Goal: Task Accomplishment & Management: Manage account settings

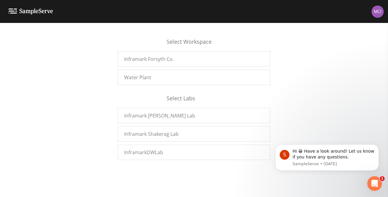
click at [376, 12] on img at bounding box center [378, 11] width 12 height 12
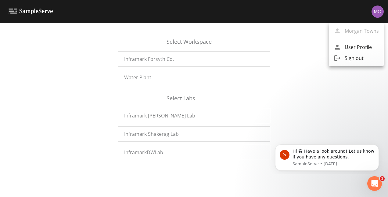
click at [301, 43] on div at bounding box center [194, 98] width 388 height 197
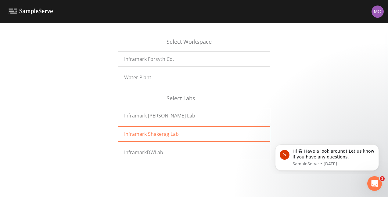
click at [178, 134] on div "Inframark Shakerag Lab" at bounding box center [194, 133] width 153 height 15
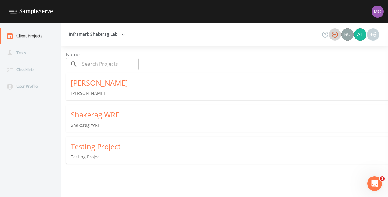
click at [336, 33] on icon "button" at bounding box center [335, 34] width 7 height 7
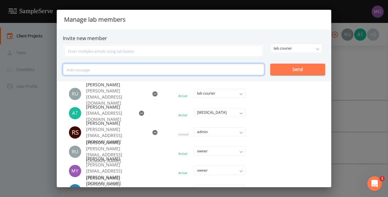
click at [152, 71] on input "text" at bounding box center [164, 70] width 202 height 12
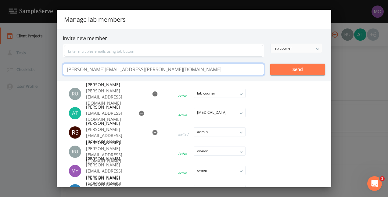
type input "william.bradley@inframark.com"
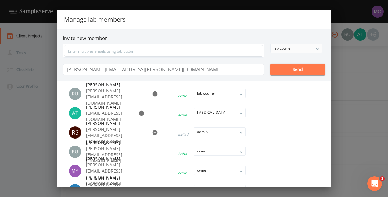
click at [319, 47] on div "lab courier" at bounding box center [296, 48] width 51 height 9
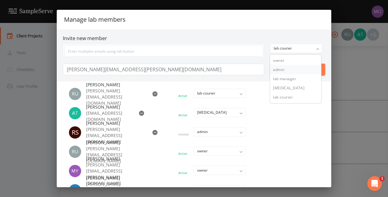
click at [288, 68] on button "admin" at bounding box center [295, 69] width 51 height 9
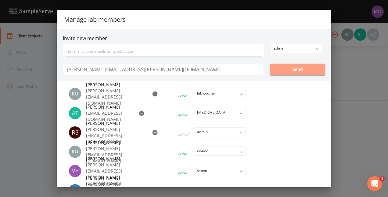
click at [292, 66] on button "Send" at bounding box center [298, 70] width 55 height 12
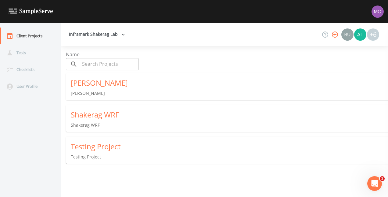
click at [333, 35] on icon "button" at bounding box center [335, 34] width 7 height 7
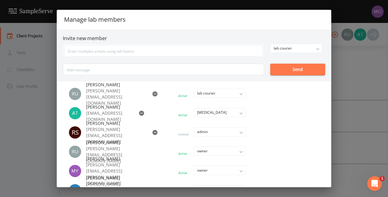
click at [348, 79] on div "Manage lab members Invite new member lab courier owner admin lab manager lab te…" at bounding box center [194, 98] width 388 height 197
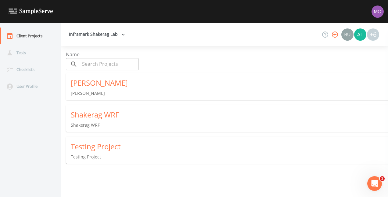
click at [337, 36] on icon "button" at bounding box center [335, 34] width 6 height 6
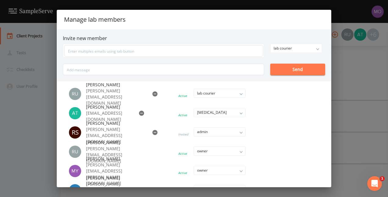
click at [368, 70] on div "Manage lab members Invite new member lab courier owner admin lab manager lab te…" at bounding box center [194, 98] width 388 height 197
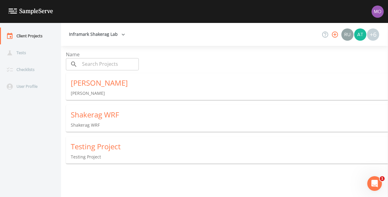
click at [120, 33] on icon "button" at bounding box center [123, 34] width 6 height 6
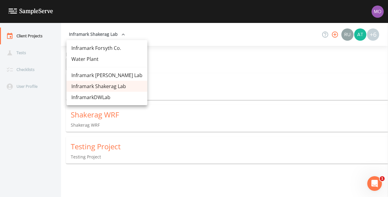
click at [113, 74] on link "Inframark [PERSON_NAME] Lab" at bounding box center [107, 75] width 81 height 11
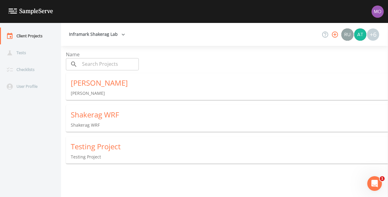
click at [95, 35] on button "Inframark Shakerag Lab" at bounding box center [97, 34] width 61 height 11
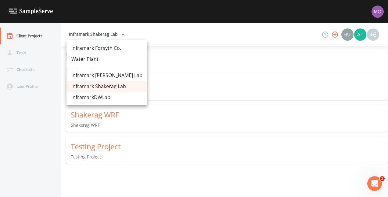
click at [104, 48] on link "Inframark Forsyth Co." at bounding box center [107, 47] width 81 height 11
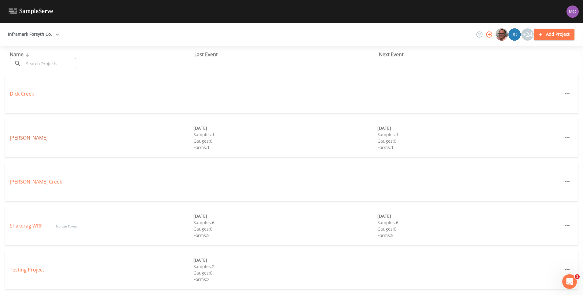
click at [23, 140] on link "Fowler" at bounding box center [29, 137] width 38 height 7
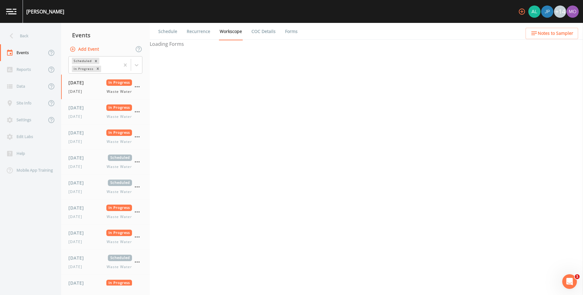
select select "092b3f94-5697-4c94-9891-da161916fdbb"
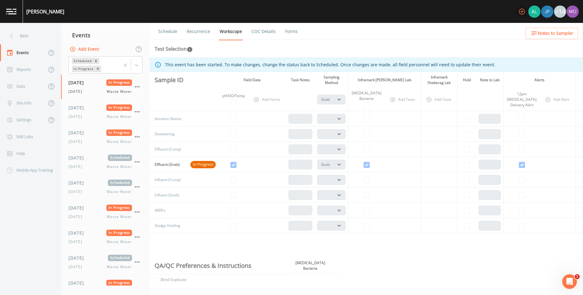
click at [520, 12] on icon "button" at bounding box center [521, 11] width 7 height 7
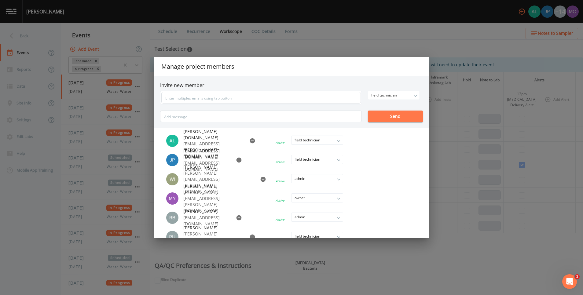
click at [383, 37] on div "Manage project members Invite new member field technician owner admin field tec…" at bounding box center [291, 147] width 583 height 295
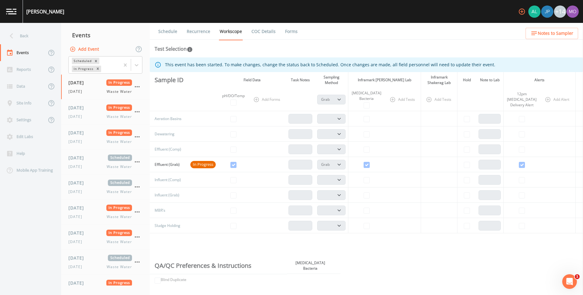
click at [16, 12] on link at bounding box center [11, 11] width 23 height 23
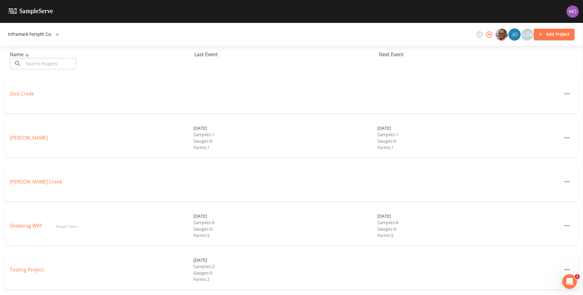
click at [489, 33] on icon "button" at bounding box center [488, 34] width 7 height 7
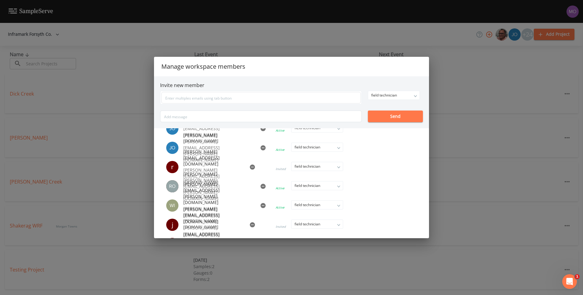
scroll to position [46, 0]
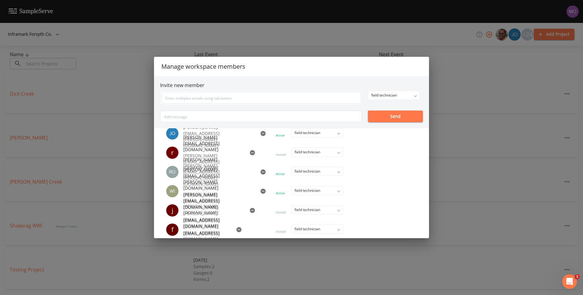
click at [260, 173] on icon "button" at bounding box center [262, 171] width 5 height 5
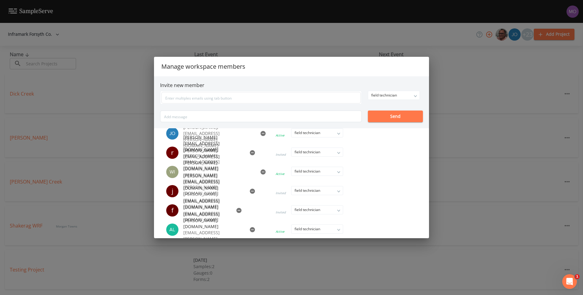
click at [250, 191] on icon "button" at bounding box center [252, 191] width 5 height 5
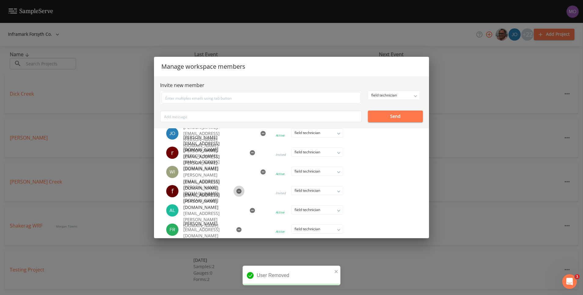
click at [236, 191] on icon "button" at bounding box center [238, 191] width 5 height 5
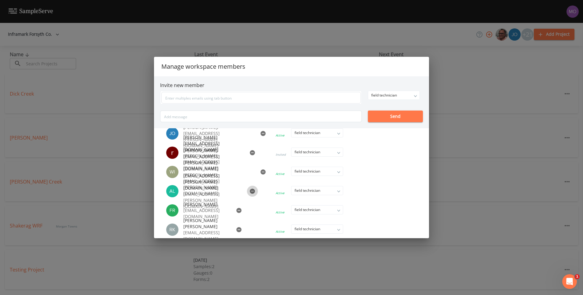
click at [250, 191] on icon "button" at bounding box center [252, 191] width 5 height 5
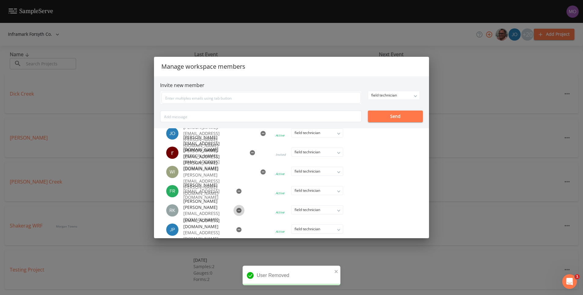
click at [236, 208] on icon "button" at bounding box center [239, 210] width 6 height 6
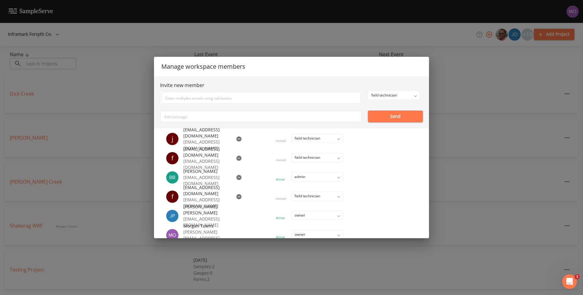
scroll to position [299, 0]
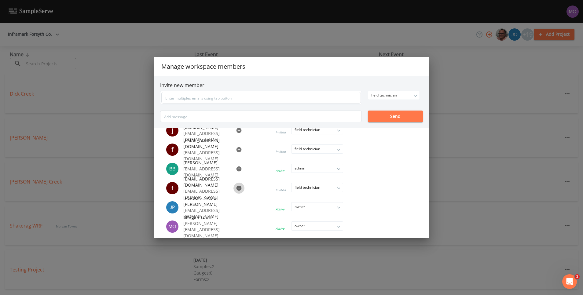
click at [236, 189] on icon "button" at bounding box center [238, 188] width 5 height 5
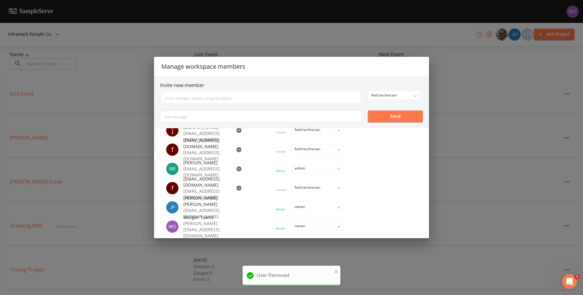
scroll to position [280, 0]
click at [236, 167] on icon "button" at bounding box center [238, 168] width 5 height 5
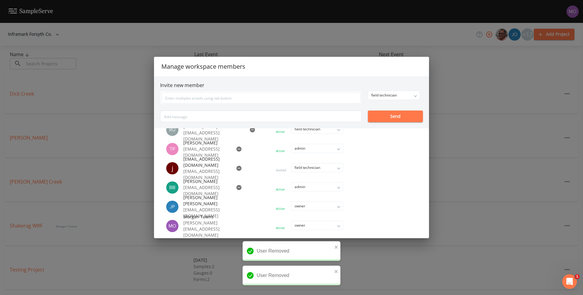
scroll to position [260, 0]
click at [236, 168] on icon "button" at bounding box center [238, 168] width 5 height 5
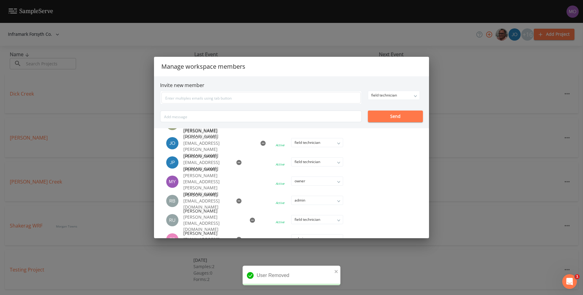
scroll to position [150, 0]
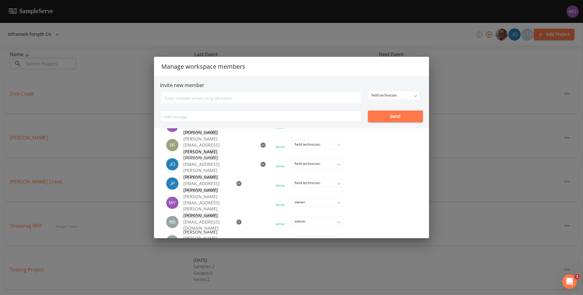
click at [260, 165] on icon "button" at bounding box center [262, 164] width 5 height 5
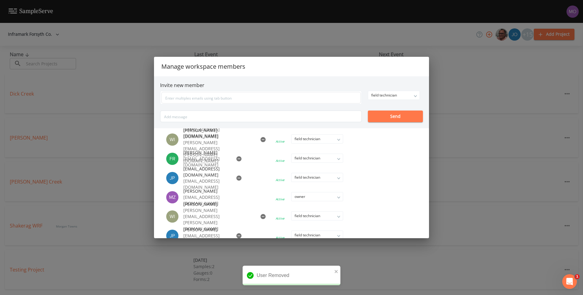
scroll to position [58, 0]
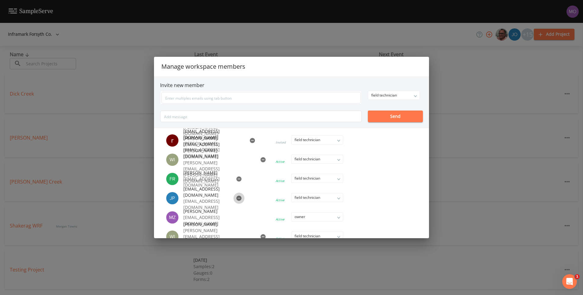
click at [236, 199] on icon "button" at bounding box center [238, 198] width 5 height 5
click at [236, 176] on icon "button" at bounding box center [239, 179] width 6 height 6
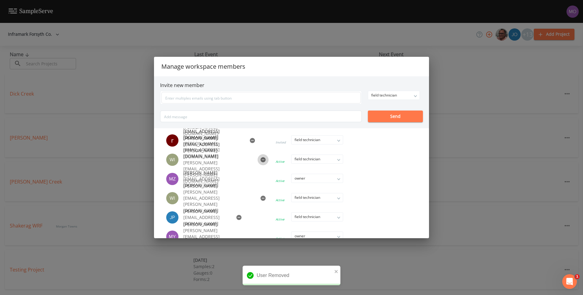
click at [260, 161] on icon "button" at bounding box center [262, 159] width 5 height 5
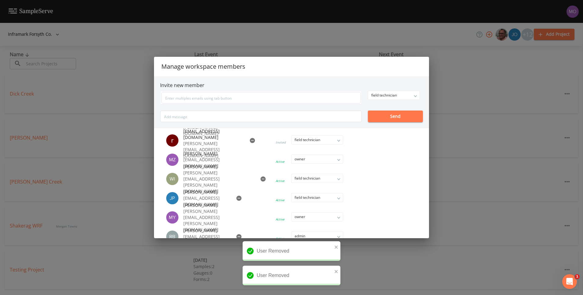
scroll to position [12, 0]
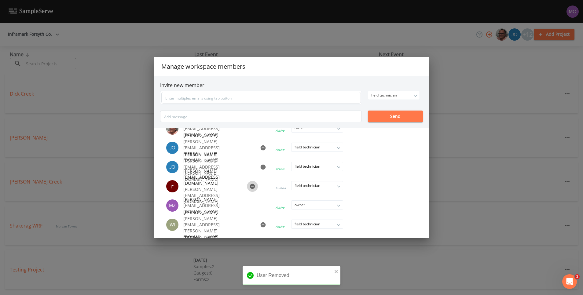
click at [250, 185] on icon "button" at bounding box center [252, 186] width 5 height 5
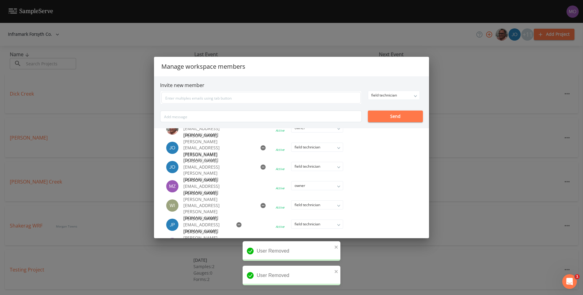
click at [260, 167] on icon "button" at bounding box center [262, 167] width 5 height 5
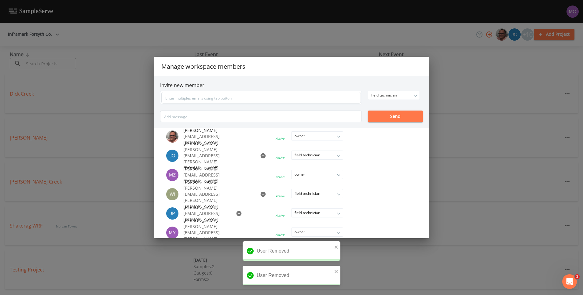
scroll to position [0, 0]
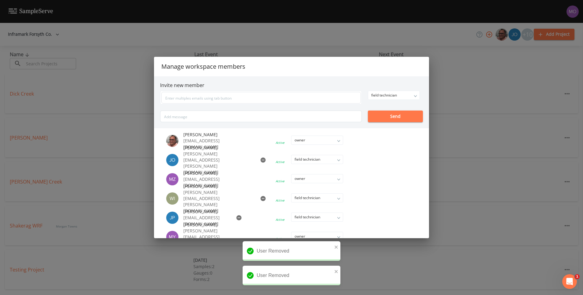
click at [260, 161] on icon "button" at bounding box center [262, 160] width 5 height 5
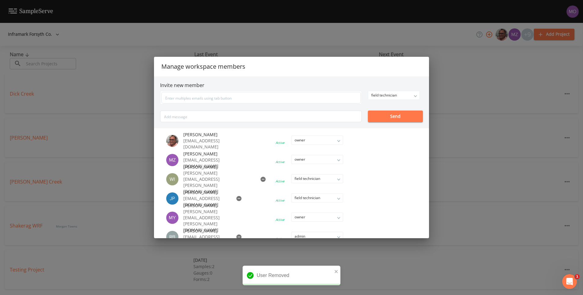
click at [497, 74] on div "Manage workspace members Invite new member field technician owner admin field t…" at bounding box center [291, 147] width 583 height 295
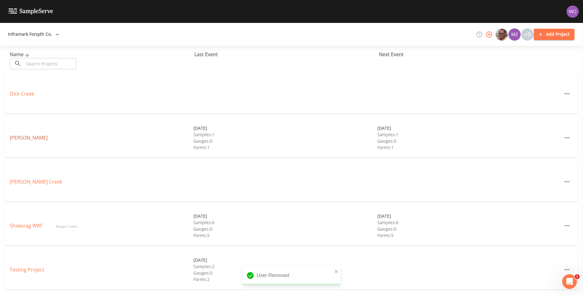
click at [17, 137] on link "[PERSON_NAME]" at bounding box center [29, 137] width 38 height 7
select select "092b3f94-5697-4c94-9891-da161916fdbb"
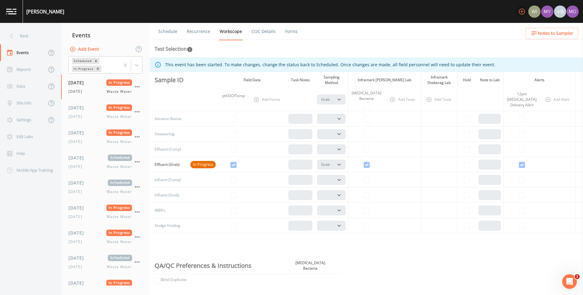
click at [523, 11] on icon "button" at bounding box center [521, 11] width 7 height 7
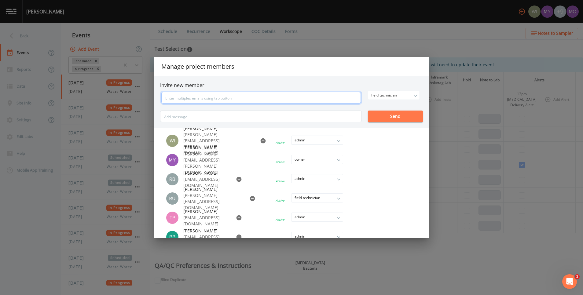
click at [240, 97] on input "text" at bounding box center [260, 98] width 199 height 12
type input "alexandria.coffman@inframark.com"
click at [406, 117] on button "Send" at bounding box center [395, 117] width 55 height 12
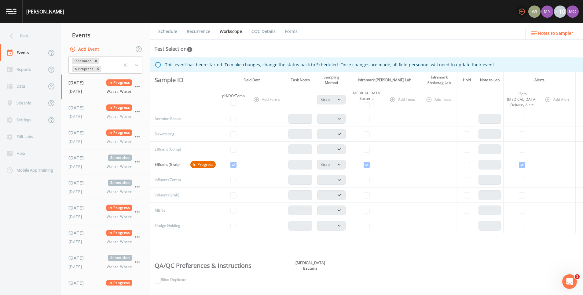
click at [524, 11] on icon "button" at bounding box center [521, 11] width 7 height 7
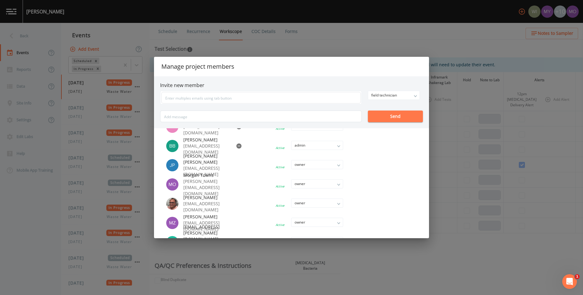
scroll to position [92, 0]
click at [272, 94] on input "text" at bounding box center [260, 98] width 199 height 12
type input "[PERSON_NAME][EMAIL_ADDRESS][PERSON_NAME][DOMAIN_NAME]"
click at [378, 117] on button "Send" at bounding box center [395, 117] width 55 height 12
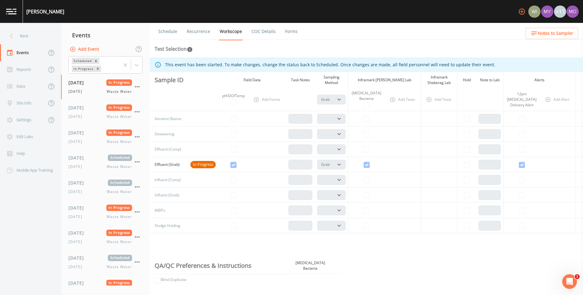
click at [524, 11] on icon "button" at bounding box center [521, 11] width 7 height 7
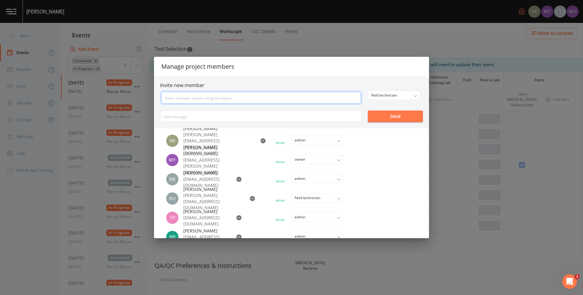
click at [298, 96] on input "text" at bounding box center [260, 98] width 199 height 12
type input "[PERSON_NAME][EMAIL_ADDRESS][PERSON_NAME][DOMAIN_NAME]"
click at [376, 117] on button "Send" at bounding box center [395, 117] width 55 height 12
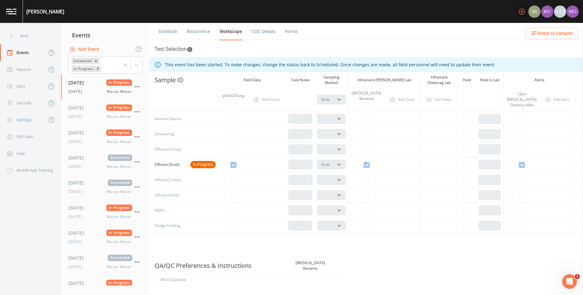
click at [525, 12] on button "button" at bounding box center [521, 11] width 12 height 12
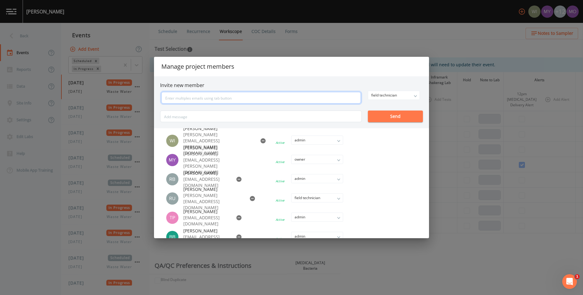
click at [262, 97] on input "text" at bounding box center [260, 98] width 199 height 12
type input "[PERSON_NAME][EMAIL_ADDRESS][PERSON_NAME][DOMAIN_NAME]"
click at [381, 116] on button "Send" at bounding box center [395, 117] width 55 height 12
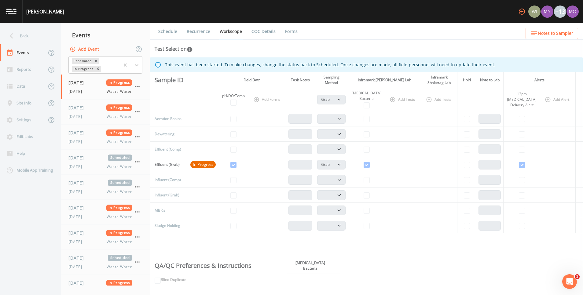
click at [5, 9] on link at bounding box center [11, 11] width 23 height 23
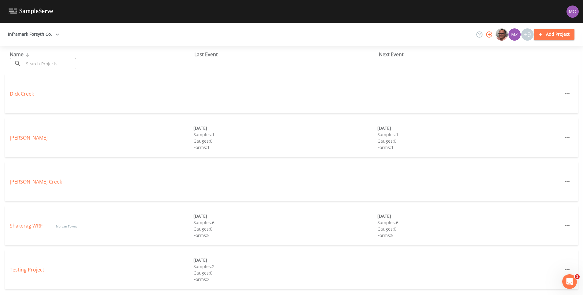
click at [14, 10] on img at bounding box center [31, 12] width 45 height 6
click at [49, 31] on button "Inframark Forsyth Co." at bounding box center [33, 34] width 56 height 11
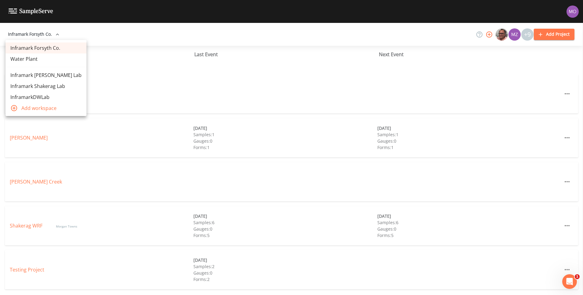
click at [45, 75] on link "Inframark [PERSON_NAME] Lab" at bounding box center [45, 75] width 81 height 11
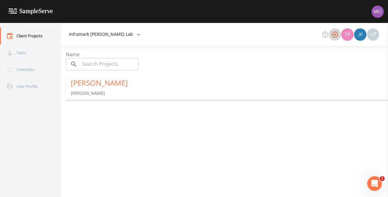
click at [338, 34] on icon "button" at bounding box center [335, 34] width 6 height 6
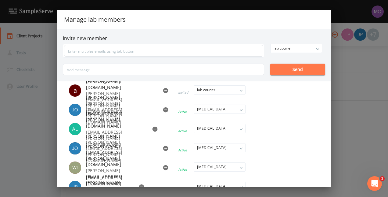
scroll to position [72, 0]
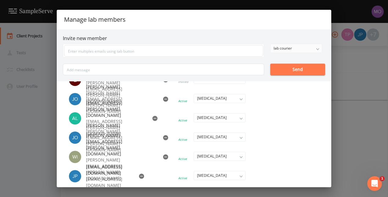
click at [319, 48] on div "lab courier" at bounding box center [296, 48] width 51 height 9
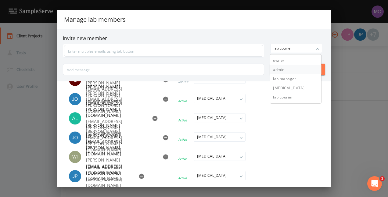
drag, startPoint x: 293, startPoint y: 71, endPoint x: 289, endPoint y: 71, distance: 3.7
click at [293, 71] on button "admin" at bounding box center [295, 69] width 51 height 9
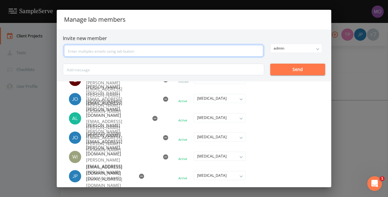
click at [175, 49] on input "text" at bounding box center [163, 51] width 199 height 12
type input "william.bradley@inframark.com"
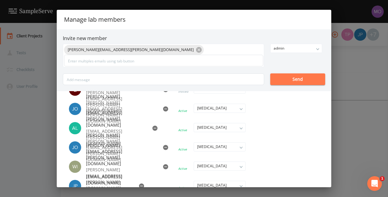
click at [284, 71] on div "william.bradley@inframark.com admin owner admin lab manager lab technician lab …" at bounding box center [194, 64] width 263 height 41
click at [283, 77] on button "Send" at bounding box center [298, 79] width 55 height 12
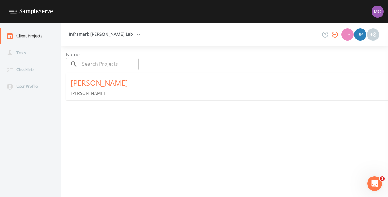
click at [96, 35] on button "Inframark [PERSON_NAME] Lab" at bounding box center [105, 34] width 76 height 11
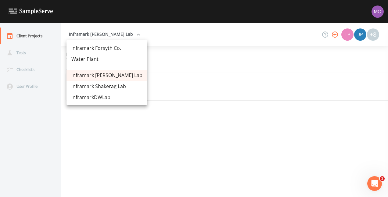
click at [95, 89] on link "Inframark Shakerag Lab" at bounding box center [107, 86] width 81 height 11
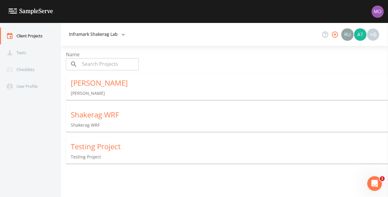
click at [15, 9] on img at bounding box center [31, 12] width 45 height 6
click at [104, 36] on button "Inframark Shakerag Lab" at bounding box center [97, 34] width 61 height 11
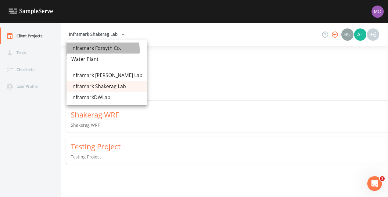
click at [103, 50] on link "Inframark Forsyth Co." at bounding box center [107, 47] width 81 height 11
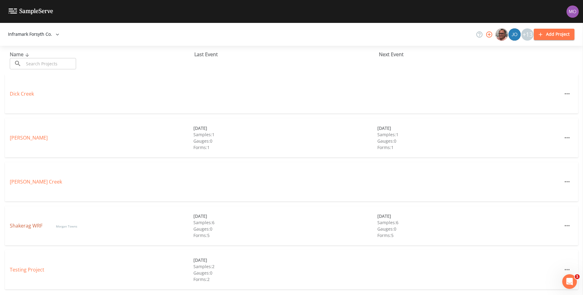
click at [34, 226] on link "Shakerag WRF" at bounding box center [27, 225] width 34 height 7
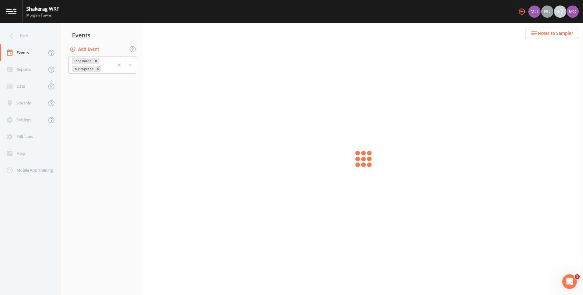
click at [520, 11] on icon "button" at bounding box center [521, 11] width 7 height 7
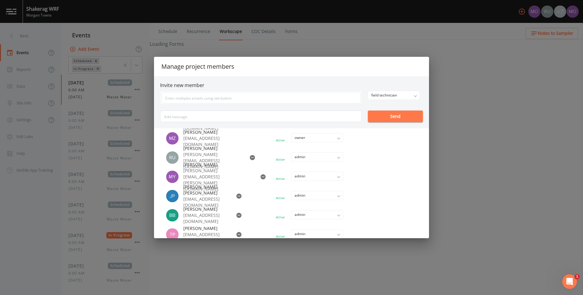
scroll to position [2, 0]
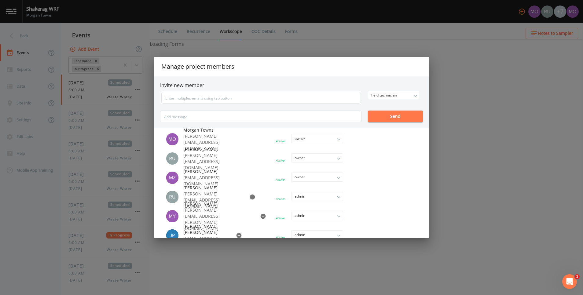
select select "b6a3c313-748b-4795-a028-792ad310bd60"
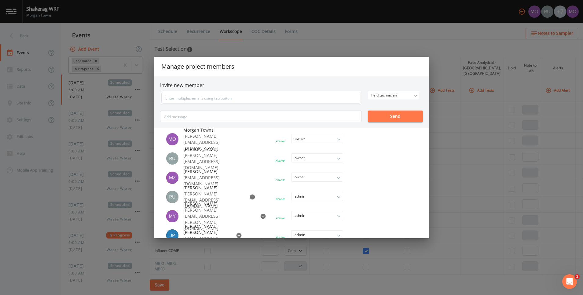
scroll to position [0, 0]
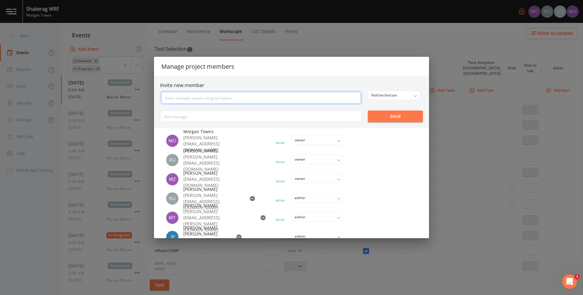
click at [313, 94] on input "text" at bounding box center [260, 98] width 199 height 12
type input "[PERSON_NAME][EMAIL_ADDRESS][PERSON_NAME][DOMAIN_NAME]"
click at [385, 112] on div "field technician owner admin field technician Send" at bounding box center [291, 106] width 263 height 31
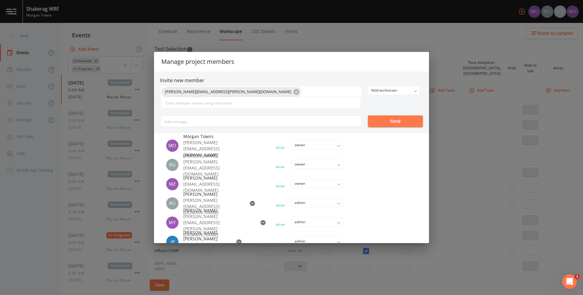
click at [386, 120] on button "Send" at bounding box center [395, 121] width 55 height 12
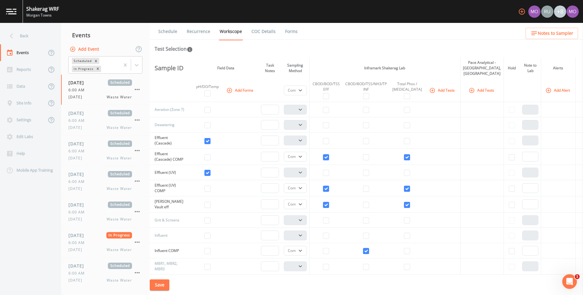
click at [519, 11] on icon "button" at bounding box center [521, 12] width 6 height 6
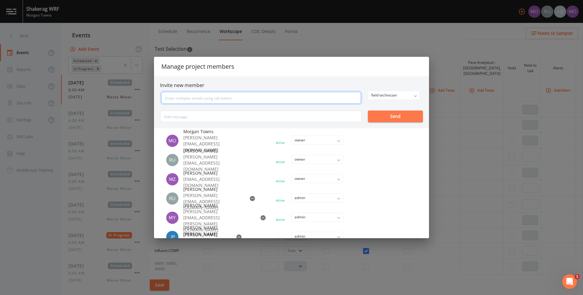
click at [220, 99] on input "text" at bounding box center [260, 98] width 199 height 12
type input "[PERSON_NAME][EMAIL_ADDRESS][PERSON_NAME][DOMAIN_NAME]"
click at [402, 114] on div "field technician owner admin field technician Send" at bounding box center [291, 106] width 263 height 31
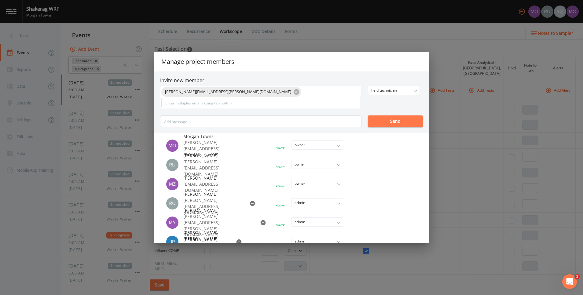
click at [394, 121] on button "Send" at bounding box center [395, 121] width 55 height 12
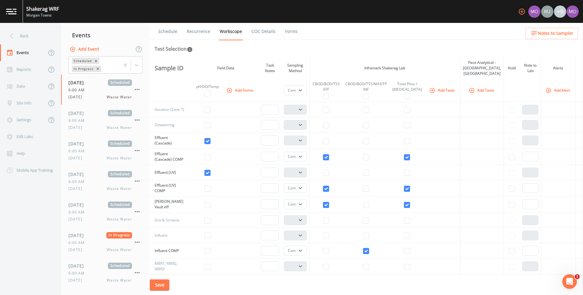
click at [522, 13] on icon "button" at bounding box center [521, 11] width 7 height 7
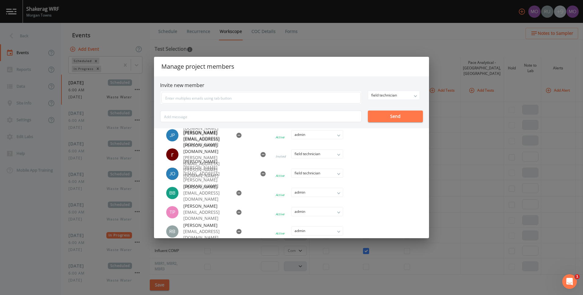
scroll to position [107, 0]
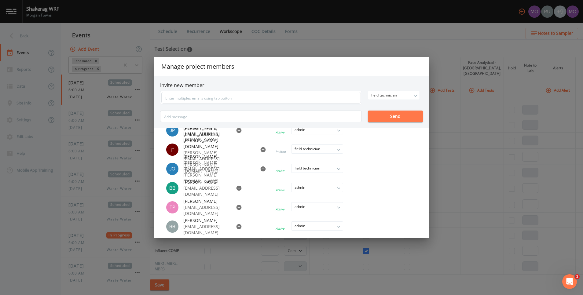
click at [391, 31] on div "Manage project members Invite new member field technician owner admin field tec…" at bounding box center [291, 147] width 583 height 295
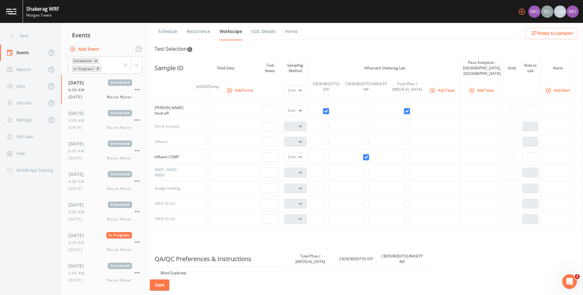
scroll to position [0, 0]
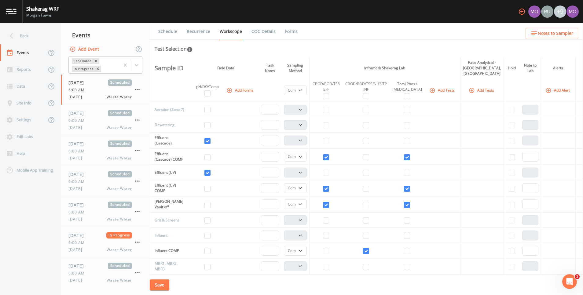
click at [5, 15] on link at bounding box center [11, 11] width 23 height 23
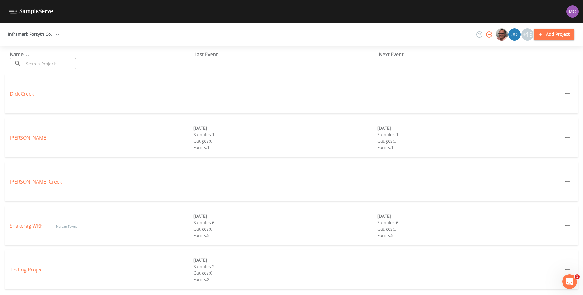
click at [41, 11] on img at bounding box center [31, 12] width 45 height 6
click at [17, 11] on img at bounding box center [31, 12] width 45 height 6
click at [26, 34] on button "Inframark Forsyth Co." at bounding box center [33, 34] width 56 height 11
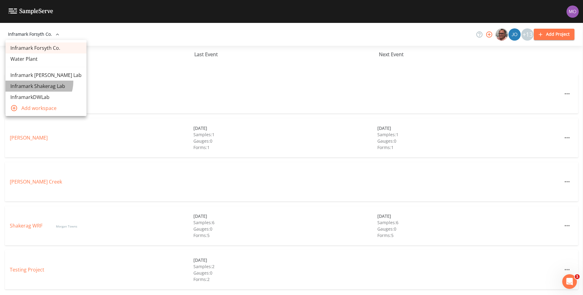
click at [38, 82] on link "Inframark Shakerag Lab" at bounding box center [45, 86] width 81 height 11
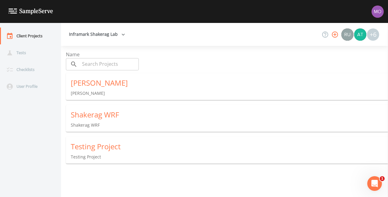
click at [333, 35] on icon "button" at bounding box center [335, 34] width 7 height 7
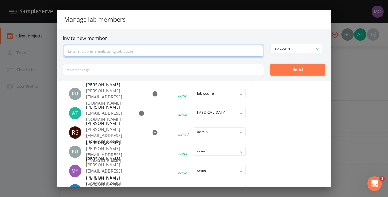
click at [182, 53] on input "text" at bounding box center [163, 51] width 199 height 12
type input "[PERSON_NAME][EMAIL_ADDRESS][PERSON_NAME][DOMAIN_NAME]"
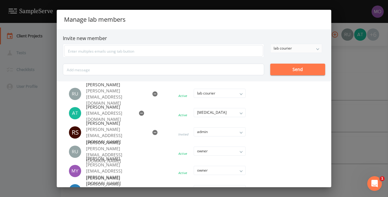
click at [318, 47] on div "lab courier" at bounding box center [296, 48] width 51 height 9
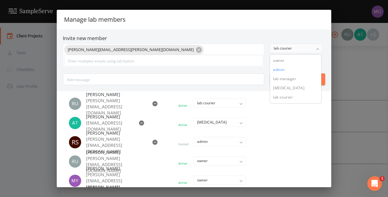
click at [296, 71] on button "admin" at bounding box center [295, 69] width 51 height 9
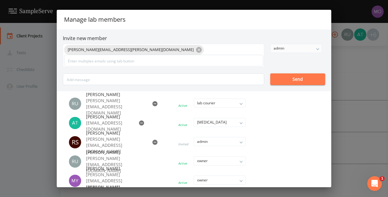
click at [292, 80] on button "Send" at bounding box center [298, 79] width 55 height 12
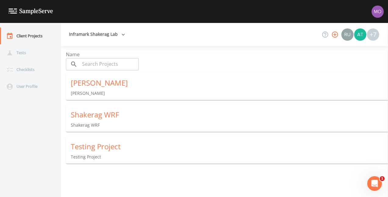
click at [122, 34] on icon "button" at bounding box center [123, 34] width 6 height 6
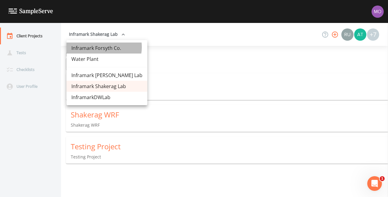
click at [104, 47] on link "Inframark Forsyth Co." at bounding box center [107, 47] width 81 height 11
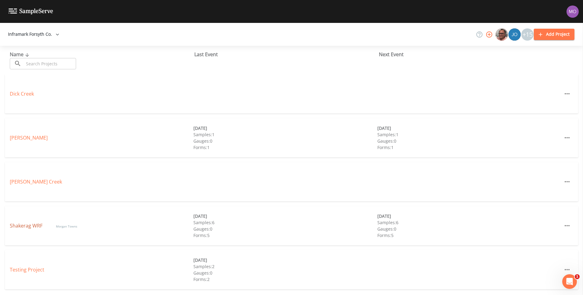
click at [23, 224] on link "Shakerag WRF" at bounding box center [27, 225] width 34 height 7
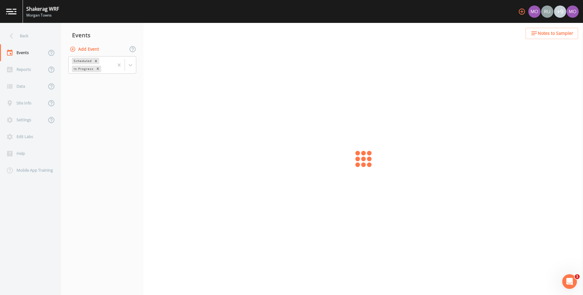
click at [520, 11] on icon "button" at bounding box center [521, 11] width 7 height 7
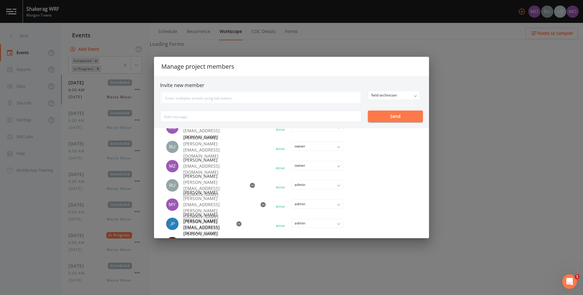
scroll to position [46, 0]
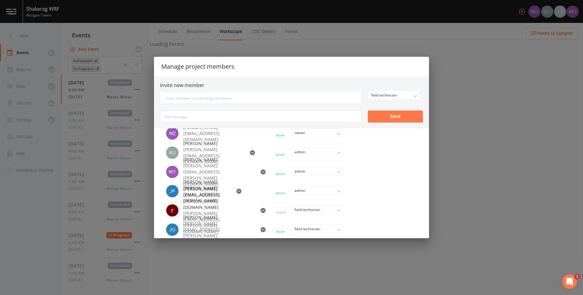
select select "b6a3c313-748b-4795-a028-792ad310bd60"
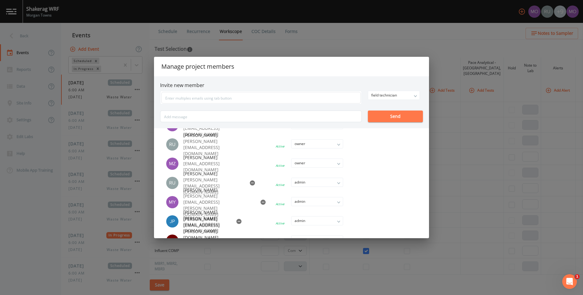
scroll to position [0, 0]
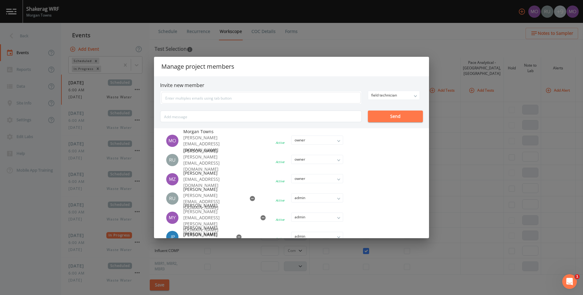
click at [472, 160] on div "Manage project members Invite new member field technician owner admin field tec…" at bounding box center [291, 147] width 583 height 295
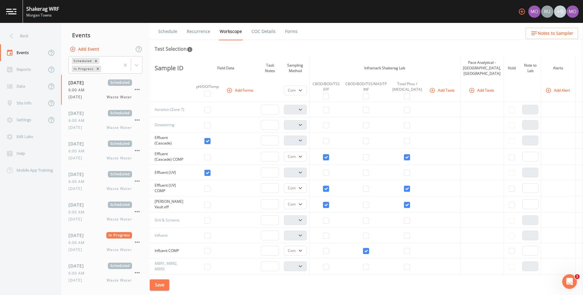
click at [43, 9] on div "Shakerag WRF" at bounding box center [42, 8] width 33 height 7
click at [19, 11] on link at bounding box center [11, 11] width 23 height 23
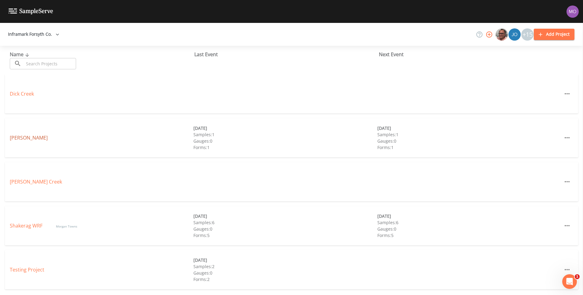
click at [14, 138] on link "[PERSON_NAME]" at bounding box center [29, 137] width 38 height 7
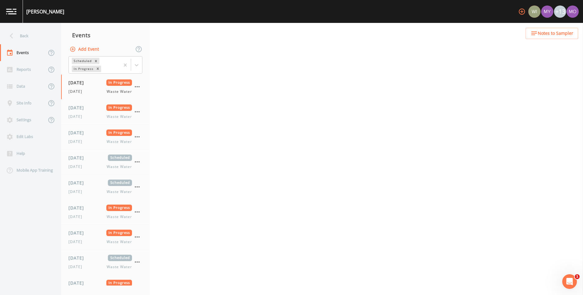
select select "092b3f94-5697-4c94-9891-da161916fdbb"
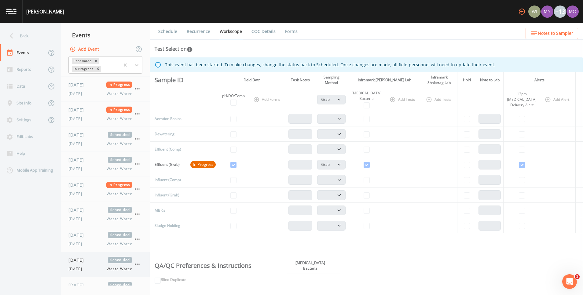
scroll to position [177, 0]
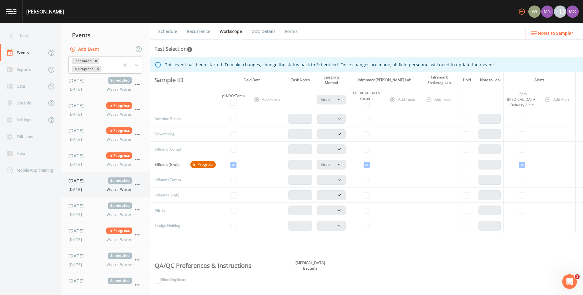
click at [80, 180] on span "[DATE]" at bounding box center [78, 180] width 20 height 6
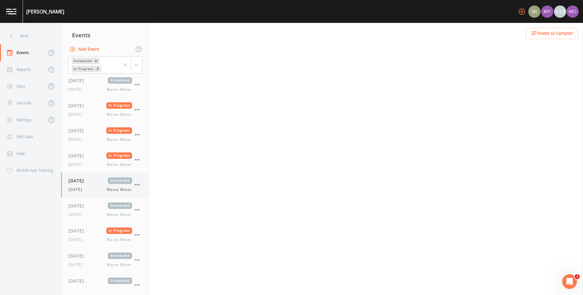
select select "092b3f94-5697-4c94-9891-da161916fdbb"
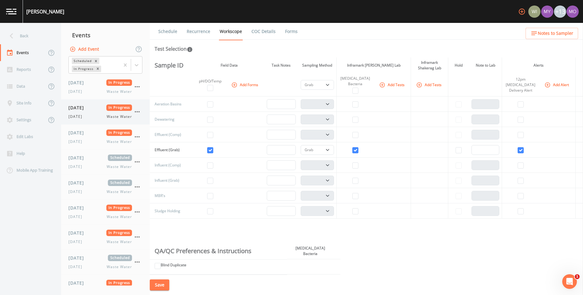
click at [87, 111] on div "08/26/2025 In Progress Tuesday Waste Water" at bounding box center [100, 111] width 64 height 15
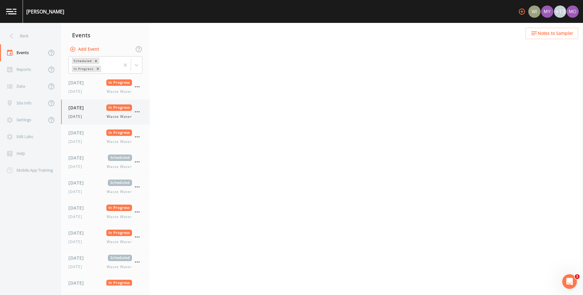
select select "092b3f94-5697-4c94-9891-da161916fdbb"
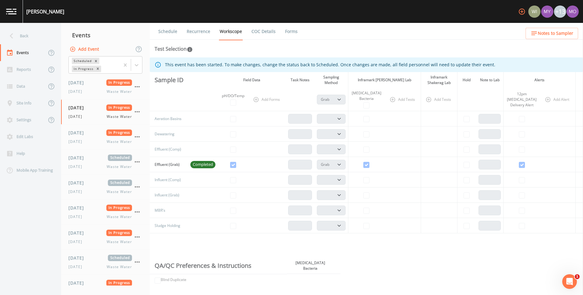
click at [198, 31] on link "Recurrence" at bounding box center [198, 31] width 25 height 17
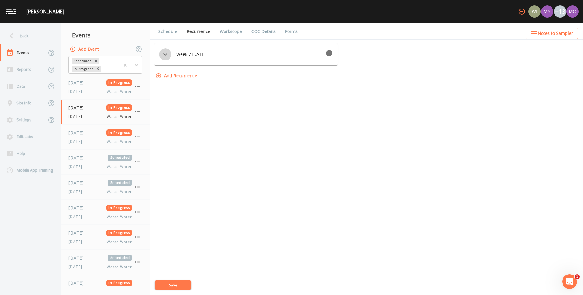
click at [165, 53] on icon "button" at bounding box center [165, 54] width 7 height 7
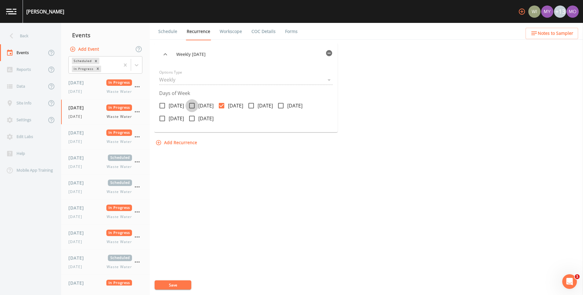
click at [194, 105] on icon at bounding box center [191, 105] width 5 height 5
click at [191, 105] on input "[DATE]" at bounding box center [188, 102] width 6 height 6
checkbox input "true"
click at [224, 105] on icon at bounding box center [221, 105] width 5 height 5
click at [221, 105] on input "[DATE]" at bounding box center [218, 102] width 6 height 6
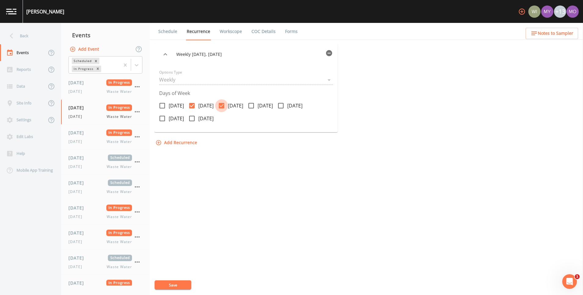
checkbox input "false"
click at [174, 284] on button "Save" at bounding box center [172, 284] width 37 height 9
click at [84, 139] on span "[DATE]" at bounding box center [76, 141] width 17 height 5
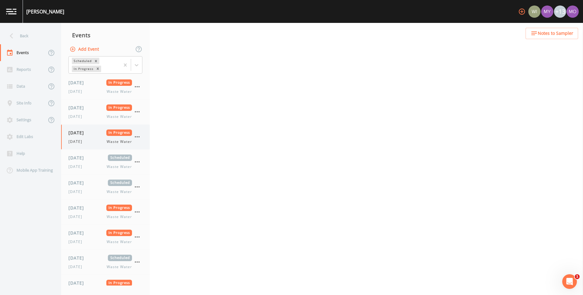
select select "092b3f94-5697-4c94-9891-da161916fdbb"
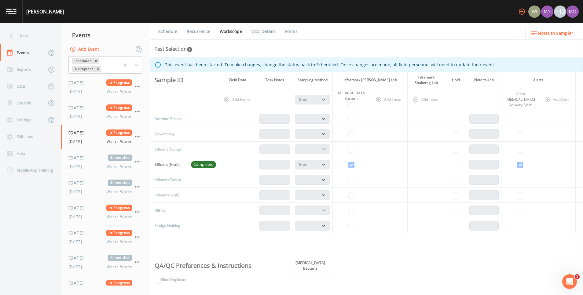
click at [203, 34] on link "Recurrence" at bounding box center [198, 31] width 25 height 17
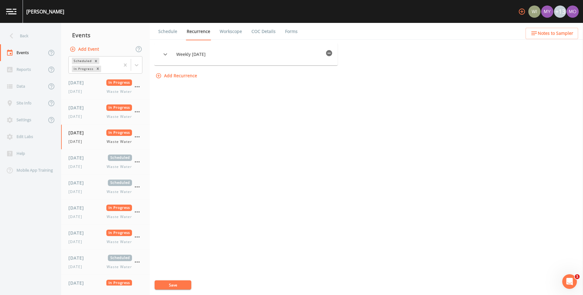
click at [169, 52] on icon "button" at bounding box center [165, 54] width 7 height 7
click at [225, 105] on icon at bounding box center [221, 105] width 7 height 7
click at [221, 105] on input "[DATE]" at bounding box center [218, 102] width 6 height 6
checkbox input "true"
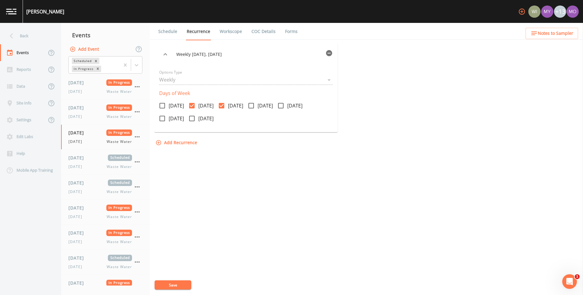
click at [194, 107] on icon at bounding box center [191, 105] width 5 height 5
click at [191, 105] on input "[DATE]" at bounding box center [188, 102] width 6 height 6
checkbox input "false"
click at [165, 283] on button "Save" at bounding box center [172, 284] width 37 height 9
click at [75, 140] on span "[DATE]" at bounding box center [76, 141] width 17 height 5
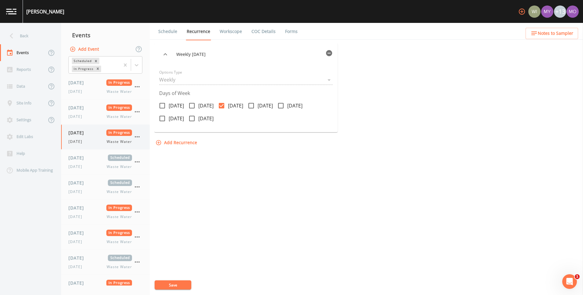
select select "092b3f94-5697-4c94-9891-da161916fdbb"
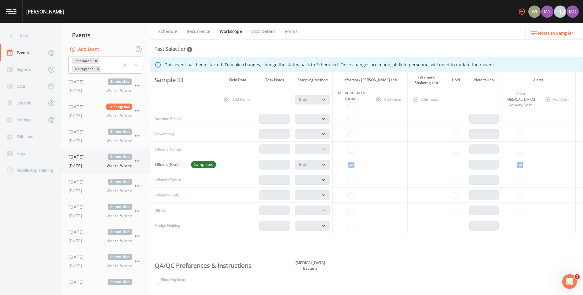
scroll to position [315, 0]
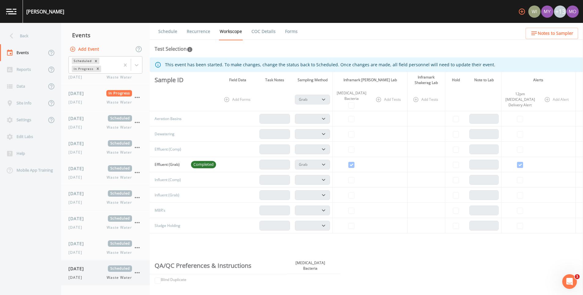
click at [72, 265] on span "[DATE]" at bounding box center [78, 268] width 20 height 6
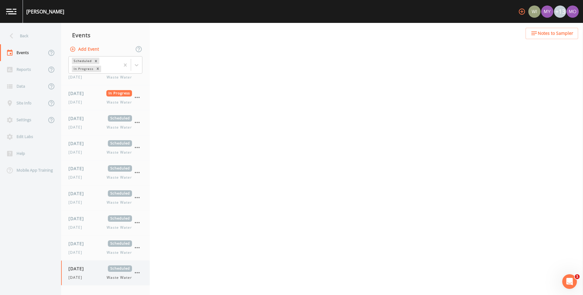
select select "092b3f94-5697-4c94-9891-da161916fdbb"
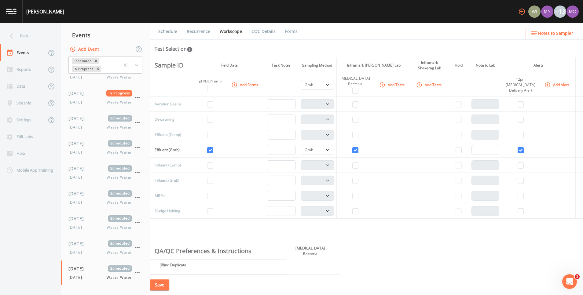
click at [205, 32] on link "Recurrence" at bounding box center [198, 31] width 25 height 17
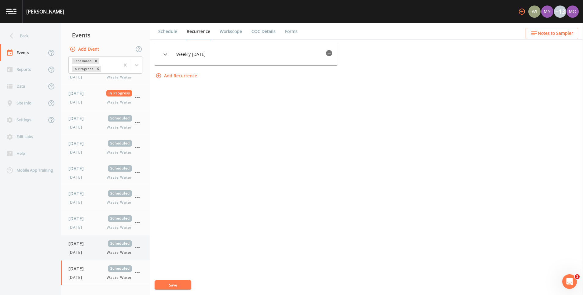
click at [88, 246] on span "[DATE]" at bounding box center [78, 243] width 20 height 6
select select "092b3f94-5697-4c94-9891-da161916fdbb"
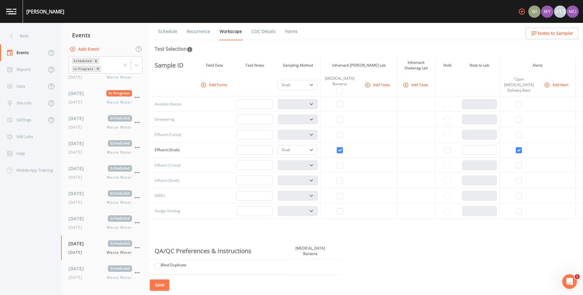
click at [206, 33] on link "Recurrence" at bounding box center [198, 31] width 25 height 17
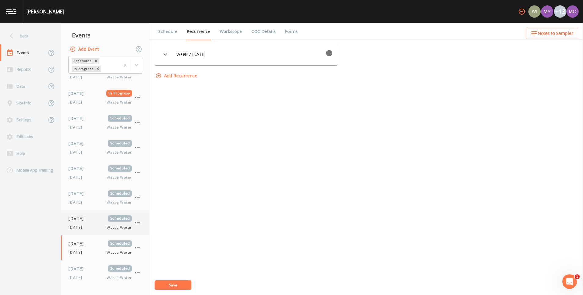
click at [79, 222] on div "09/27/2025 Scheduled Saturday Waste Water" at bounding box center [100, 222] width 64 height 15
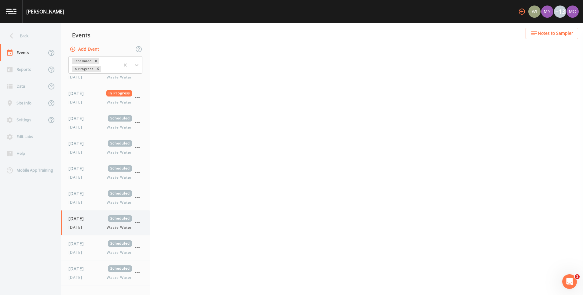
select select "092b3f94-5697-4c94-9891-da161916fdbb"
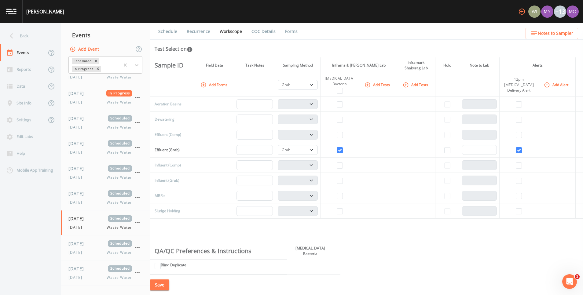
click at [203, 31] on link "Recurrence" at bounding box center [198, 31] width 25 height 17
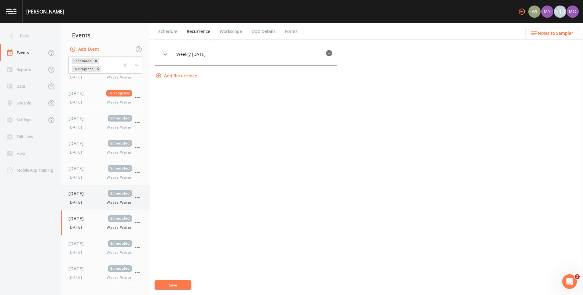
click at [81, 202] on span "[DATE]" at bounding box center [76, 202] width 17 height 5
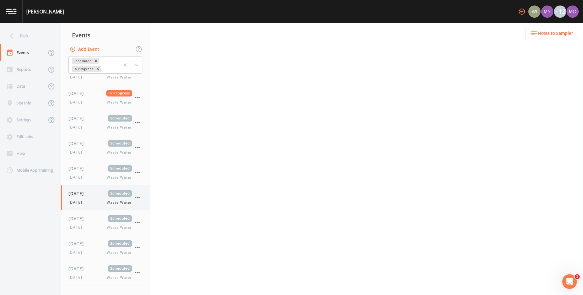
select select "092b3f94-5697-4c94-9891-da161916fdbb"
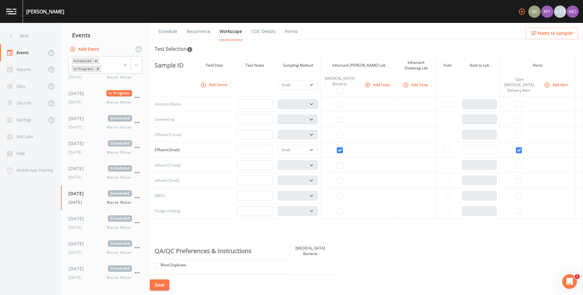
click at [202, 31] on link "Recurrence" at bounding box center [198, 31] width 25 height 17
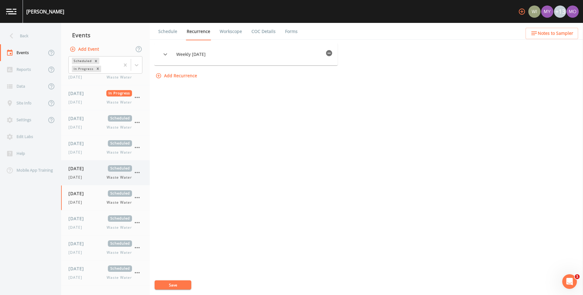
click at [78, 173] on div "09/24/2025 Scheduled Tuesday Waste Water" at bounding box center [100, 172] width 64 height 15
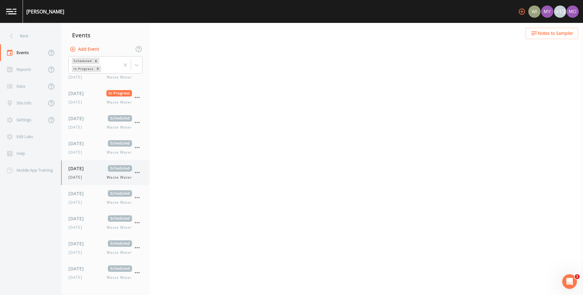
select select "092b3f94-5697-4c94-9891-da161916fdbb"
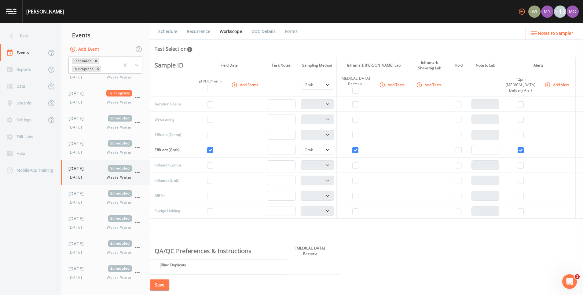
click at [140, 173] on icon "button" at bounding box center [136, 172] width 7 height 7
click at [140, 197] on icon at bounding box center [139, 196] width 5 height 5
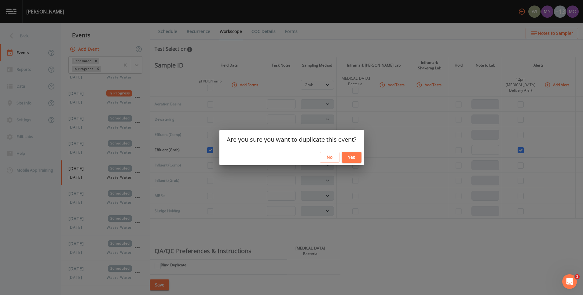
click at [350, 155] on button "Yes" at bounding box center [352, 157] width 20 height 11
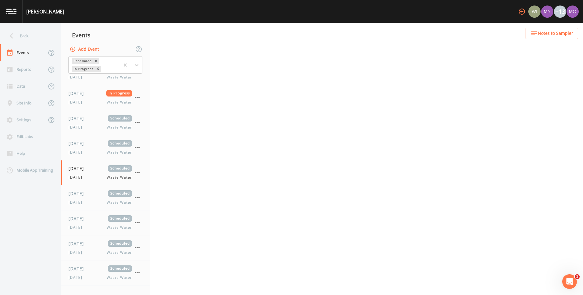
select select "092b3f94-5697-4c94-9891-da161916fdbb"
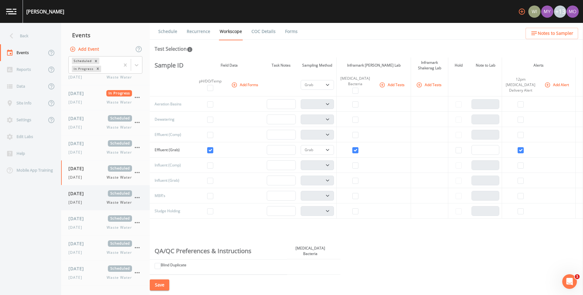
click at [88, 196] on span "[DATE]" at bounding box center [78, 193] width 20 height 6
select select "092b3f94-5697-4c94-9891-da161916fdbb"
click at [172, 31] on link "Schedule" at bounding box center [167, 31] width 21 height 17
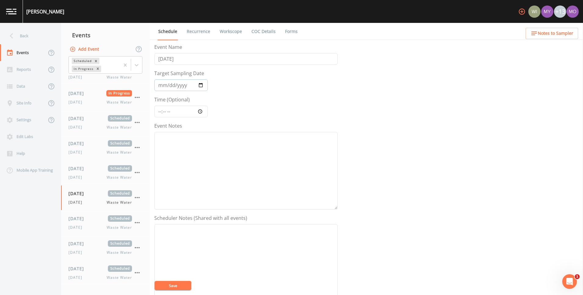
click at [202, 83] on input "2025-09-24" at bounding box center [180, 85] width 53 height 12
click at [79, 268] on span "[DATE]" at bounding box center [78, 268] width 20 height 6
select select "092b3f94-5697-4c94-9891-da161916fdbb"
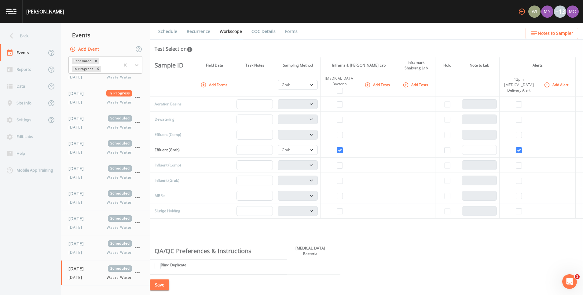
click at [171, 30] on link "Schedule" at bounding box center [167, 31] width 21 height 17
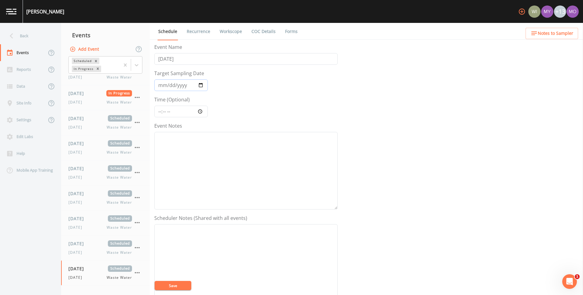
click at [195, 86] on input "2025-09-28" at bounding box center [180, 85] width 53 height 12
click at [202, 84] on input "2025-09-28" at bounding box center [180, 85] width 53 height 12
click at [76, 247] on div "09/27/2025 Scheduled Saturday Waste Water" at bounding box center [100, 247] width 64 height 15
select select "092b3f94-5697-4c94-9891-da161916fdbb"
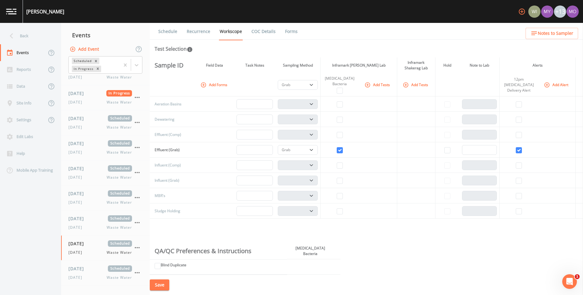
click at [173, 30] on link "Schedule" at bounding box center [167, 31] width 21 height 17
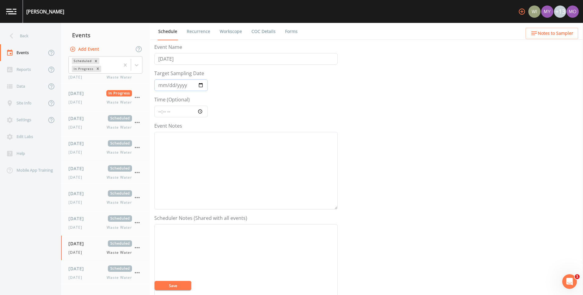
click at [202, 85] on input "2025-09-27" at bounding box center [180, 85] width 53 height 12
click at [83, 223] on div "09/26/2025 Scheduled Friday Waste Water" at bounding box center [100, 222] width 64 height 15
select select "092b3f94-5697-4c94-9891-da161916fdbb"
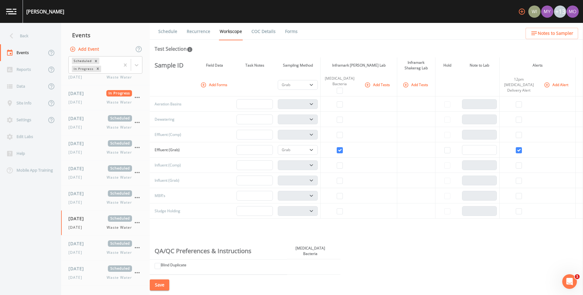
click at [201, 30] on link "Recurrence" at bounding box center [198, 31] width 25 height 17
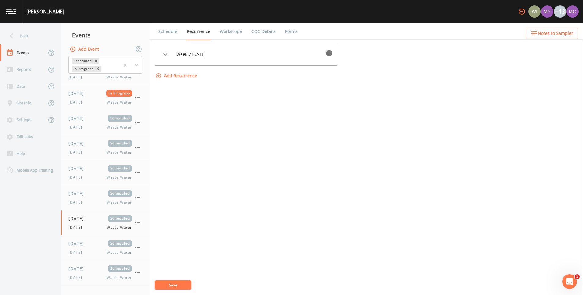
click at [170, 32] on link "Schedule" at bounding box center [167, 31] width 21 height 17
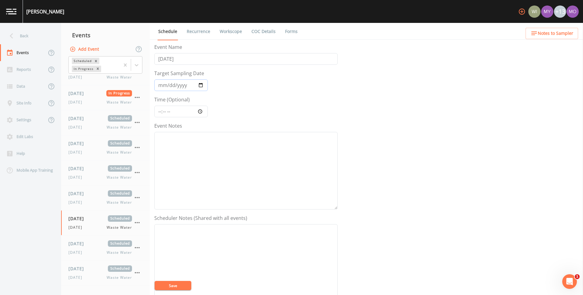
click at [202, 82] on input "2025-09-26" at bounding box center [180, 85] width 53 height 12
click at [96, 198] on div "09/24/2025 Scheduled Tuesday Waste Water" at bounding box center [100, 197] width 64 height 15
select select "092b3f94-5697-4c94-9891-da161916fdbb"
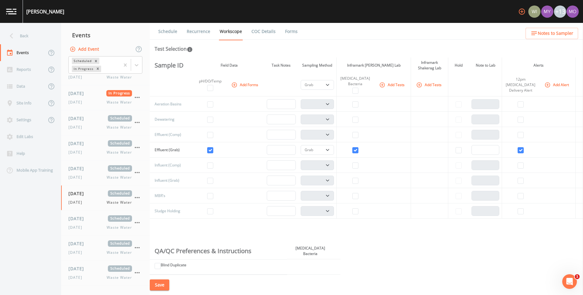
click at [174, 31] on link "Schedule" at bounding box center [167, 31] width 21 height 17
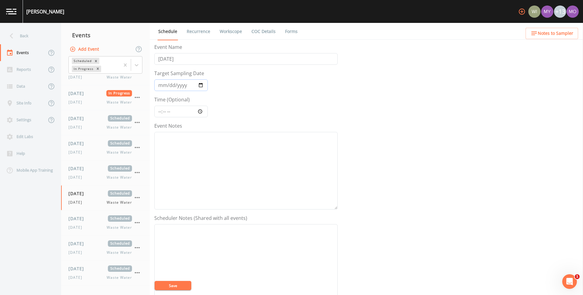
click at [203, 84] on input "2025-09-24" at bounding box center [180, 85] width 53 height 12
type input "2025-09-25"
click at [186, 62] on input "[DATE]" at bounding box center [245, 59] width 183 height 12
type input "[DATE]"
click at [230, 75] on form "Event Name Thursday Target Sampling Date 2025-09-25 Time (Optional) Event Notes…" at bounding box center [245, 212] width 183 height 339
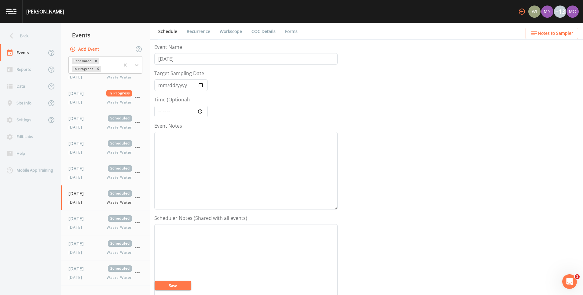
click at [205, 30] on link "Recurrence" at bounding box center [198, 31] width 25 height 17
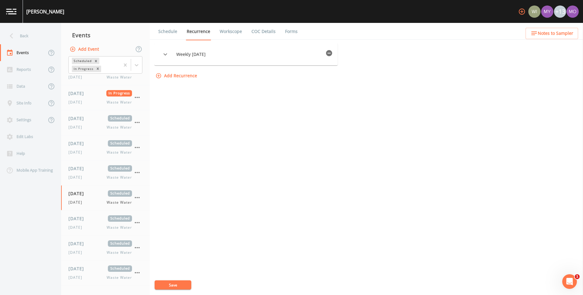
click at [169, 57] on icon "button" at bounding box center [165, 54] width 7 height 7
click at [257, 107] on span at bounding box center [251, 105] width 13 height 13
click at [251, 105] on input "[DATE]" at bounding box center [248, 102] width 6 height 6
checkbox input "true"
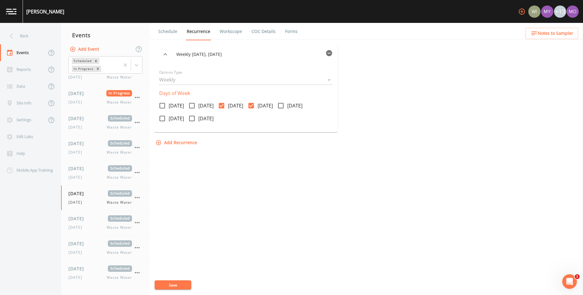
click at [224, 105] on icon at bounding box center [221, 105] width 5 height 5
click at [221, 105] on input "[DATE]" at bounding box center [218, 102] width 6 height 6
checkbox input "false"
click at [184, 286] on button "Save" at bounding box center [172, 284] width 37 height 9
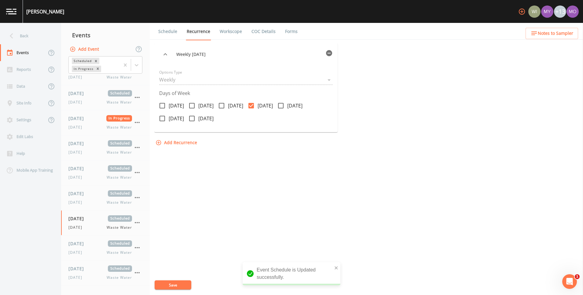
scroll to position [340, 0]
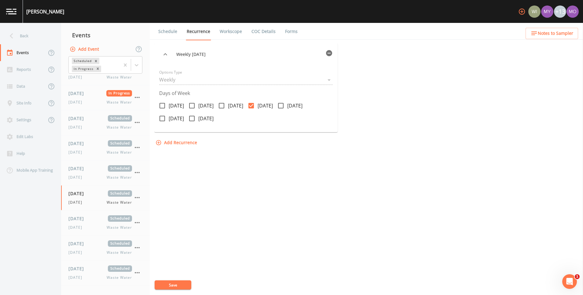
click at [203, 224] on div "Weekly on Thursday Options Type Weekly WEEKLY Days of Week Monday Tuesday Wedne…" at bounding box center [366, 169] width 424 height 252
click at [90, 225] on div "Friday Waste Water" at bounding box center [100, 227] width 64 height 5
select select "092b3f94-5697-4c94-9891-da161916fdbb"
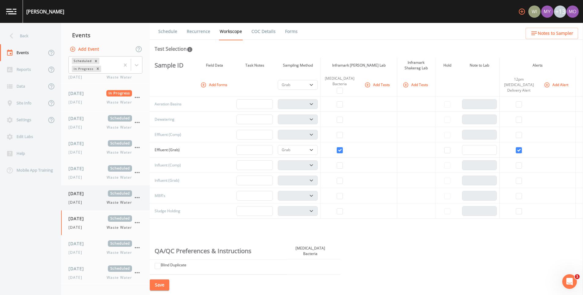
click at [90, 203] on div "Tuesday Waste Water" at bounding box center [100, 202] width 64 height 5
select select "092b3f94-5697-4c94-9891-da161916fdbb"
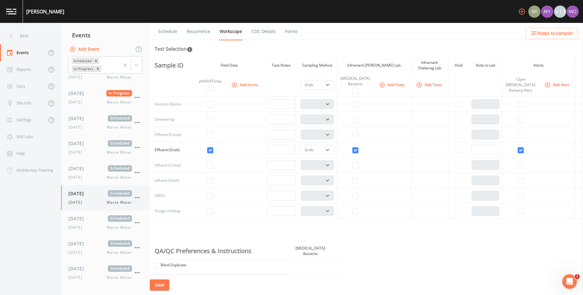
click at [74, 200] on span "[DATE]" at bounding box center [76, 202] width 17 height 5
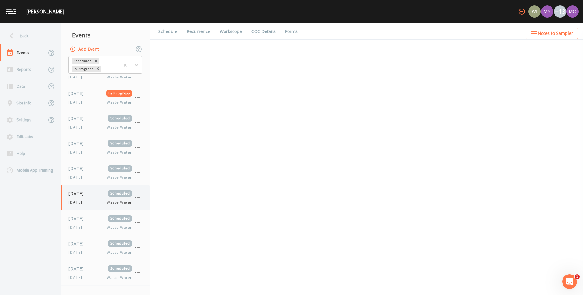
select select "092b3f94-5697-4c94-9891-da161916fdbb"
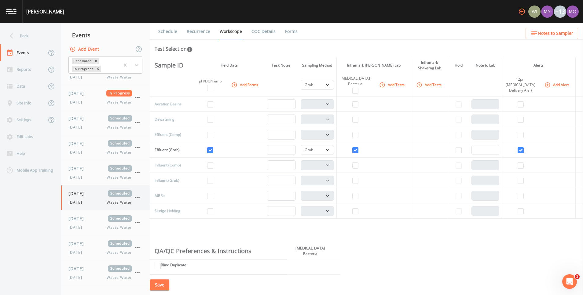
click at [142, 197] on div "09/24/2025 Scheduled Tuesday Waste Water" at bounding box center [105, 197] width 89 height 25
select select "092b3f94-5697-4c94-9891-da161916fdbb"
click at [173, 29] on link "Schedule" at bounding box center [167, 31] width 21 height 17
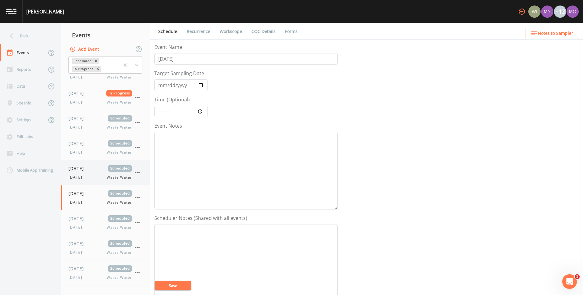
click at [89, 176] on div "Tuesday Waste Water" at bounding box center [100, 177] width 64 height 5
select select "092b3f94-5697-4c94-9891-da161916fdbb"
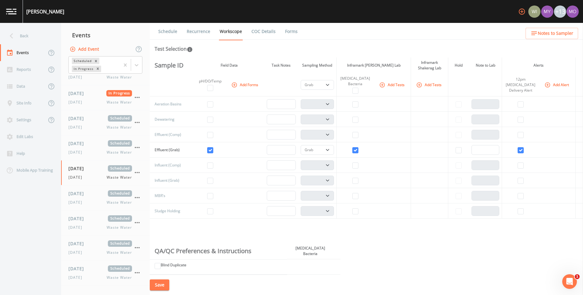
click at [170, 32] on link "Schedule" at bounding box center [167, 31] width 21 height 17
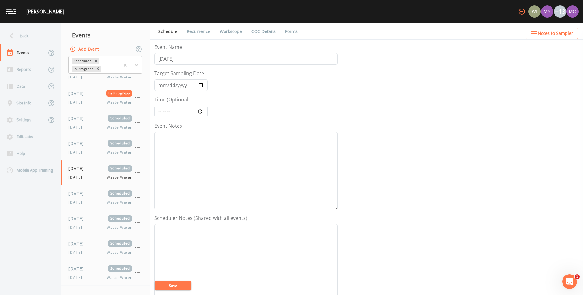
click at [199, 32] on link "Recurrence" at bounding box center [198, 31] width 25 height 17
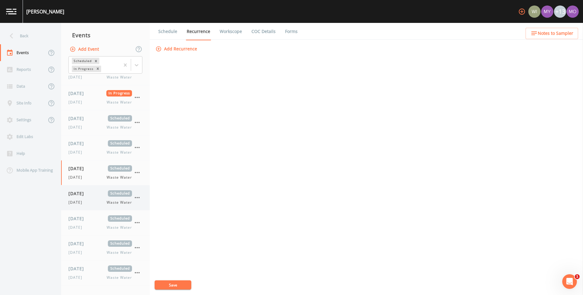
click at [86, 202] on span "[DATE]" at bounding box center [76, 202] width 17 height 5
select select "092b3f94-5697-4c94-9891-da161916fdbb"
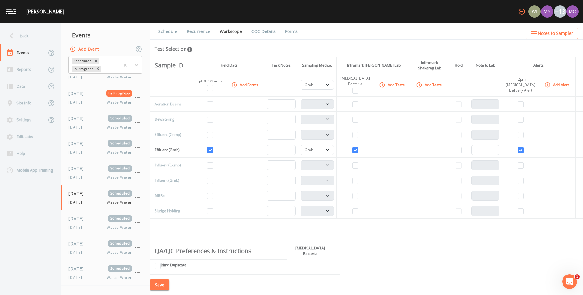
click at [176, 33] on link "Schedule" at bounding box center [167, 31] width 21 height 17
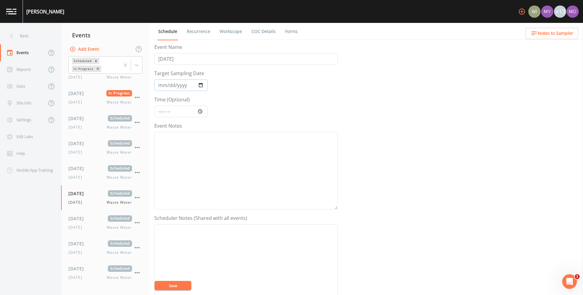
click at [205, 85] on input "2025-09-24" at bounding box center [180, 85] width 53 height 12
type input "2025-09-25"
drag, startPoint x: 183, startPoint y: 58, endPoint x: 163, endPoint y: 59, distance: 19.6
click at [163, 59] on input "[DATE]" at bounding box center [245, 59] width 183 height 12
type input "[DATE]"
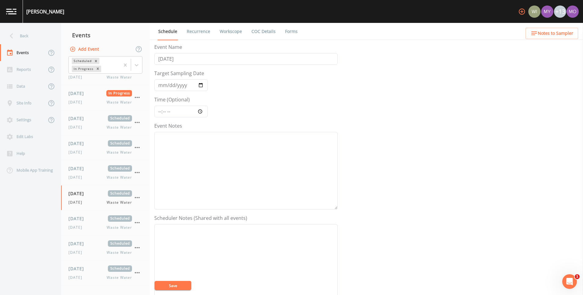
click at [173, 287] on button "Save" at bounding box center [172, 285] width 37 height 9
click at [195, 28] on link "Recurrence" at bounding box center [198, 31] width 25 height 17
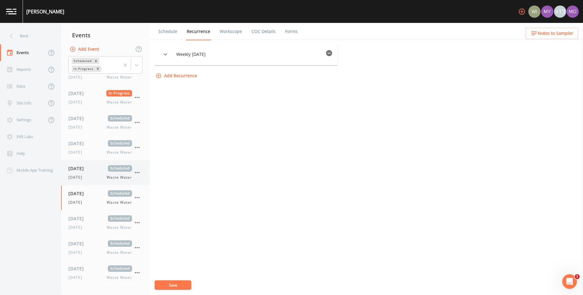
click at [87, 172] on div "09/24/2025 Scheduled Tuesday Waste Water" at bounding box center [100, 172] width 64 height 15
select select "092b3f94-5697-4c94-9891-da161916fdbb"
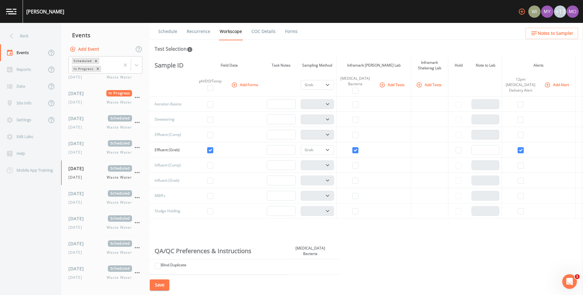
click at [174, 32] on link "Schedule" at bounding box center [167, 31] width 21 height 17
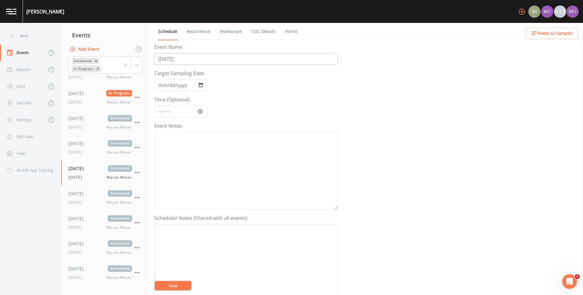
drag, startPoint x: 181, startPoint y: 60, endPoint x: 158, endPoint y: 58, distance: 23.0
click at [158, 58] on input "[DATE]" at bounding box center [245, 59] width 183 height 12
type input "[DATE]"
click at [203, 85] on input "2025-09-24" at bounding box center [180, 85] width 53 height 12
click at [182, 287] on button "Save" at bounding box center [172, 285] width 37 height 9
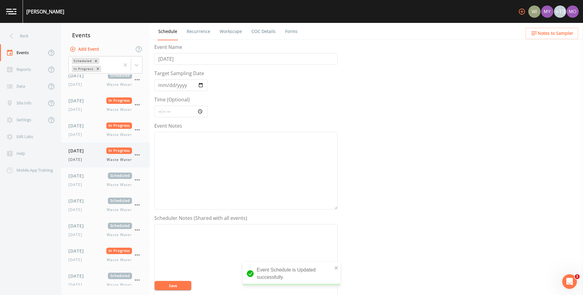
scroll to position [182, 0]
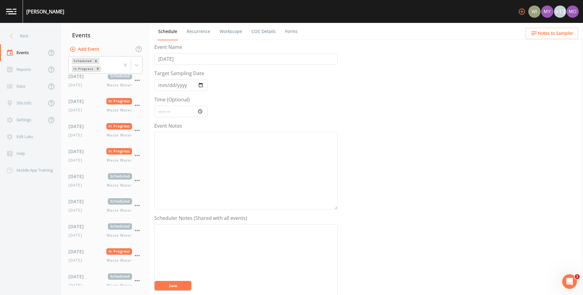
click at [194, 30] on link "Recurrence" at bounding box center [198, 31] width 25 height 17
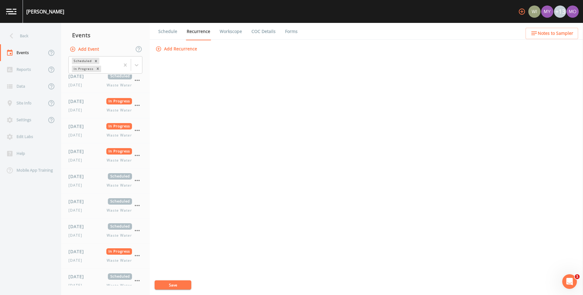
click at [190, 45] on button "Add Recurrence" at bounding box center [176, 48] width 45 height 11
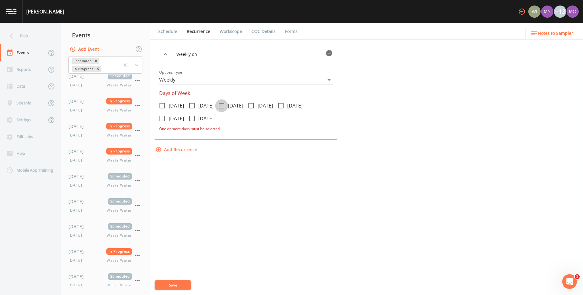
click at [221, 104] on input "[DATE]" at bounding box center [218, 102] width 6 height 6
checkbox input "true"
click at [175, 283] on button "Save" at bounding box center [172, 284] width 37 height 9
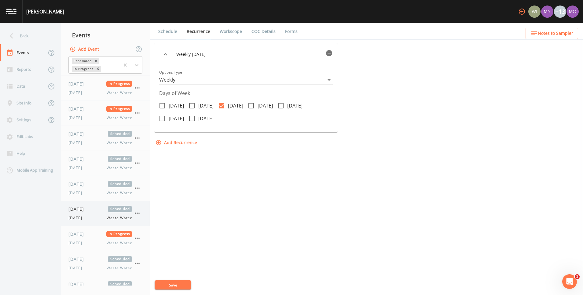
scroll to position [390, 0]
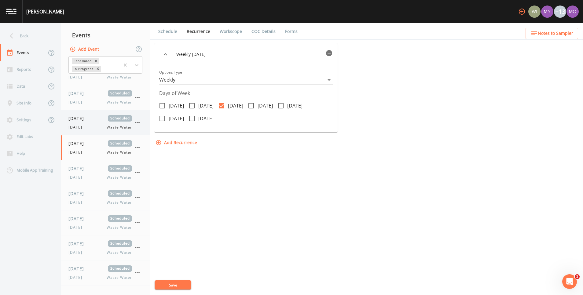
click at [83, 126] on span "[DATE]" at bounding box center [76, 127] width 17 height 5
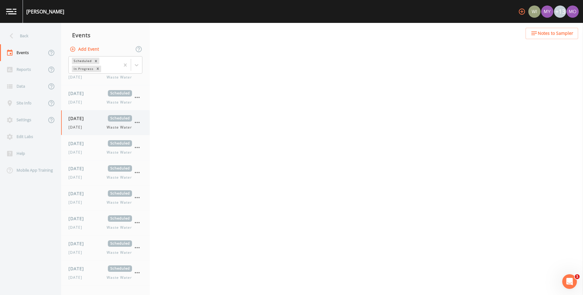
select select "092b3f94-5697-4c94-9891-da161916fdbb"
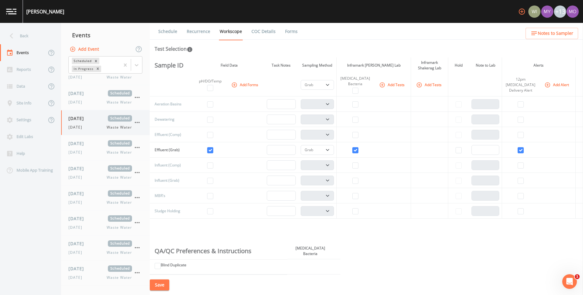
click at [136, 122] on icon "button" at bounding box center [136, 122] width 7 height 7
click at [143, 146] on div at bounding box center [142, 147] width 11 height 6
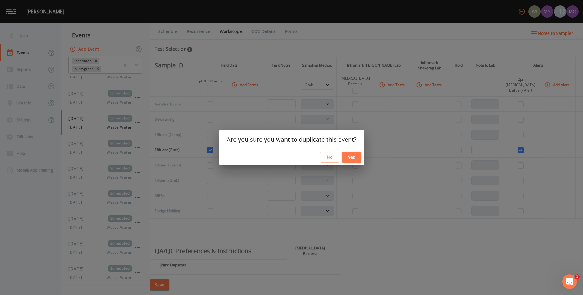
click at [350, 157] on button "Yes" at bounding box center [352, 157] width 20 height 11
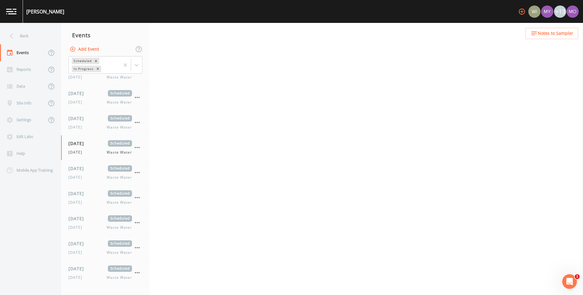
select select "092b3f94-5697-4c94-9891-da161916fdbb"
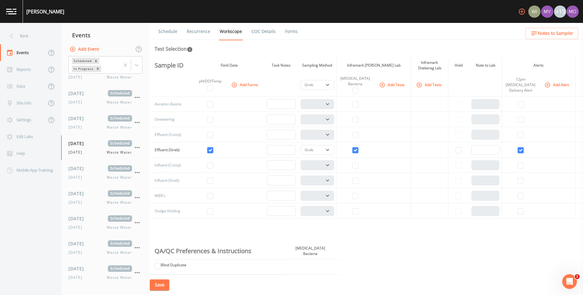
click at [170, 29] on link "Schedule" at bounding box center [167, 31] width 21 height 17
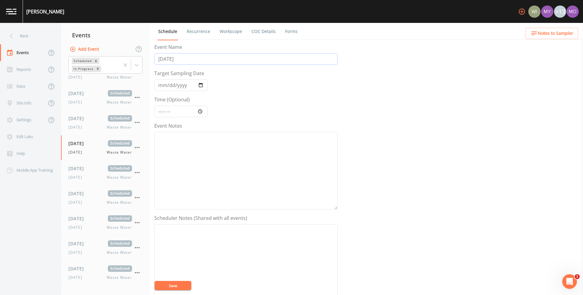
drag, startPoint x: 181, startPoint y: 60, endPoint x: 155, endPoint y: 60, distance: 26.6
click at [155, 60] on div "Schedule Recurrence Workscope COC Details Forms Event Name Monday Target Sampli…" at bounding box center [366, 159] width 433 height 272
type input "[DATE]"
click at [203, 84] on input "2025-09-22" at bounding box center [180, 85] width 53 height 12
type input "2025-09-23"
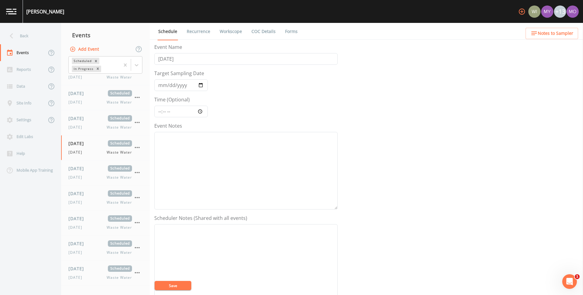
click at [178, 284] on button "Save" at bounding box center [172, 285] width 37 height 9
click at [204, 32] on link "Recurrence" at bounding box center [198, 31] width 25 height 17
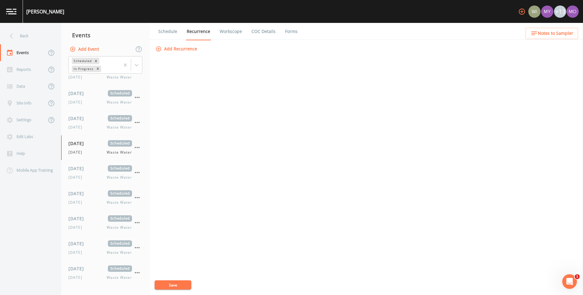
click at [183, 49] on button "Add Recurrence" at bounding box center [176, 48] width 45 height 11
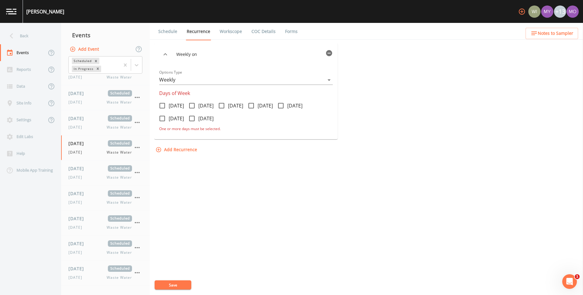
click at [195, 105] on icon at bounding box center [191, 105] width 7 height 7
click at [191, 105] on input "[DATE]" at bounding box center [188, 102] width 6 height 6
checkbox input "true"
click at [185, 284] on button "Save" at bounding box center [172, 284] width 37 height 9
click at [88, 120] on span "[DATE]" at bounding box center [78, 118] width 20 height 6
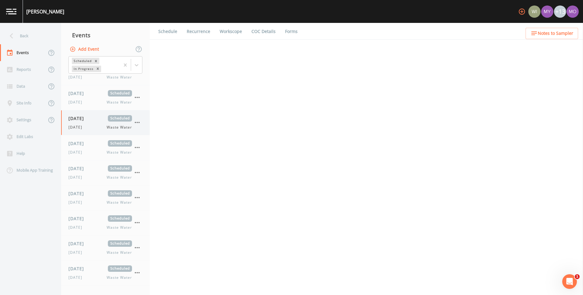
select select "092b3f94-5697-4c94-9891-da161916fdbb"
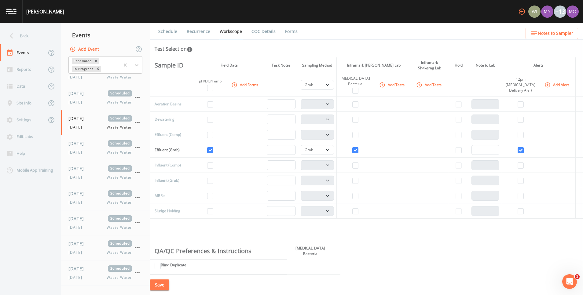
click at [173, 32] on link "Schedule" at bounding box center [167, 31] width 21 height 17
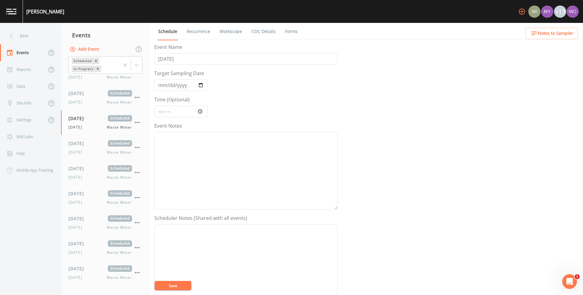
click at [196, 27] on link "Recurrence" at bounding box center [198, 31] width 25 height 17
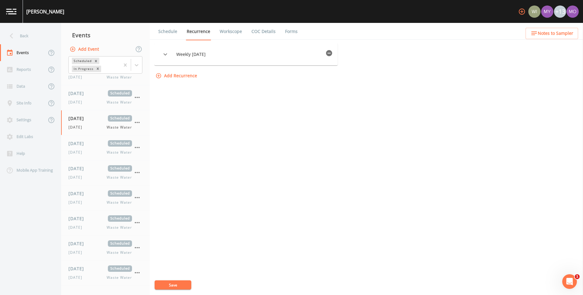
click at [187, 285] on button "Save" at bounding box center [172, 284] width 37 height 9
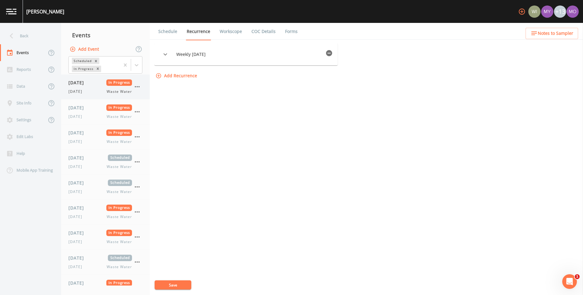
click at [137, 85] on icon "button" at bounding box center [136, 86] width 7 height 7
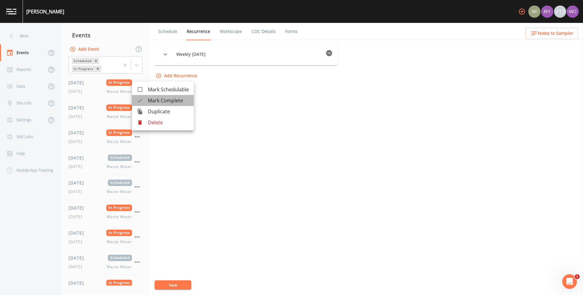
click at [151, 103] on span "Mark Complete" at bounding box center [168, 100] width 41 height 7
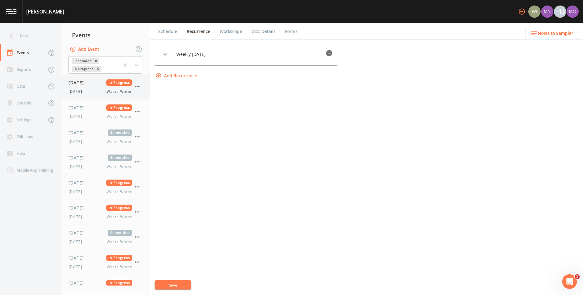
click at [137, 89] on icon "button" at bounding box center [136, 86] width 7 height 7
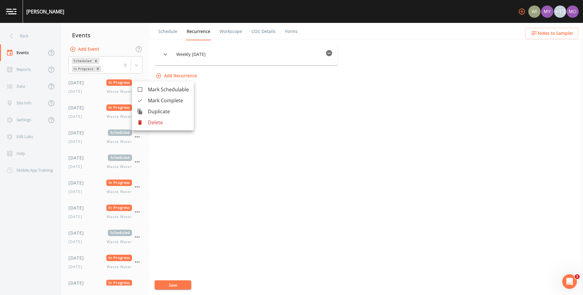
click at [143, 97] on li "Mark Complete" at bounding box center [163, 100] width 62 height 11
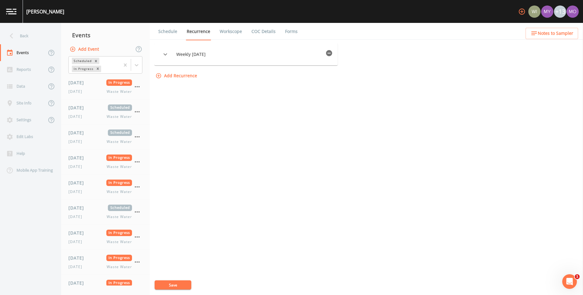
click at [186, 282] on button "Save" at bounding box center [172, 284] width 37 height 9
click at [137, 89] on icon "button" at bounding box center [136, 86] width 7 height 7
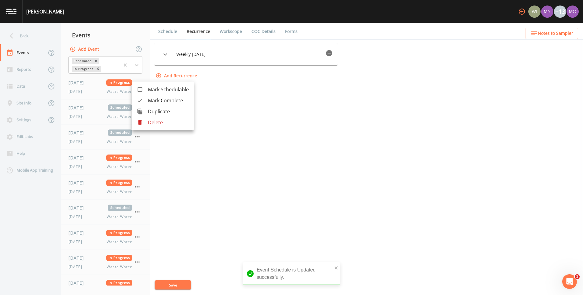
click at [142, 102] on icon at bounding box center [140, 100] width 6 height 6
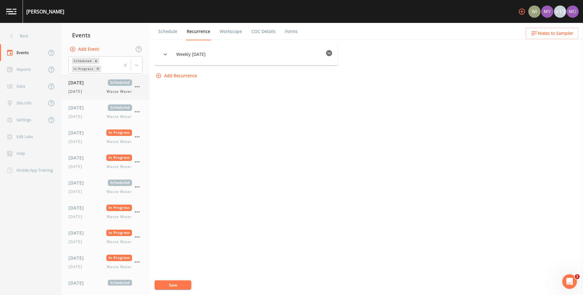
click at [137, 89] on icon "button" at bounding box center [136, 86] width 7 height 7
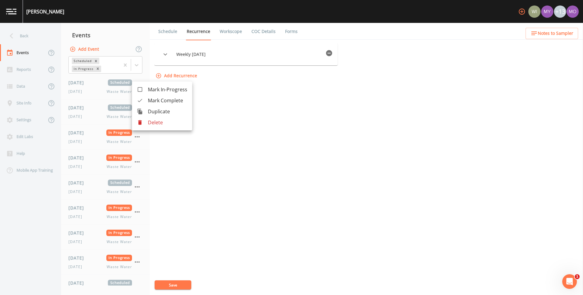
click at [140, 103] on icon at bounding box center [140, 100] width 6 height 6
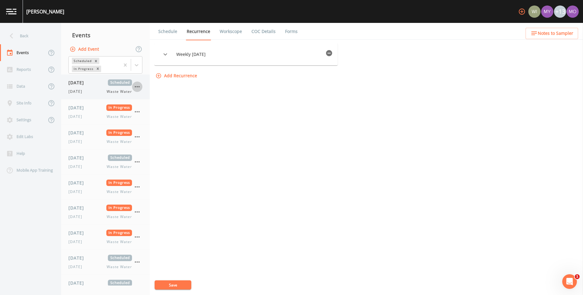
click at [138, 88] on icon "button" at bounding box center [136, 86] width 7 height 7
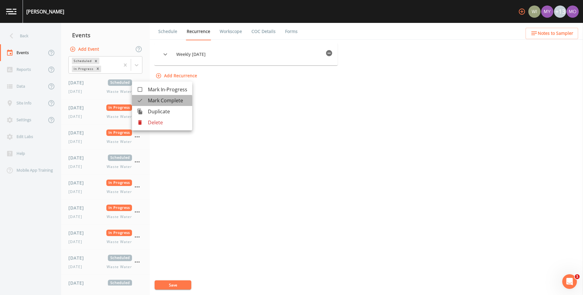
click at [141, 102] on icon at bounding box center [140, 100] width 6 height 6
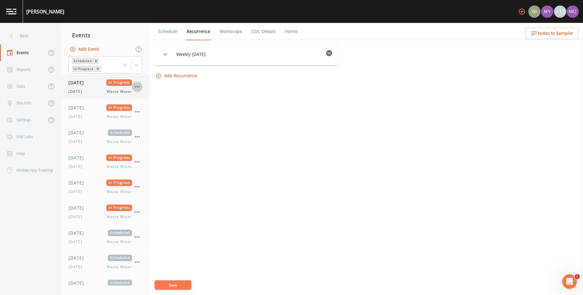
click at [139, 89] on icon "button" at bounding box center [136, 86] width 7 height 7
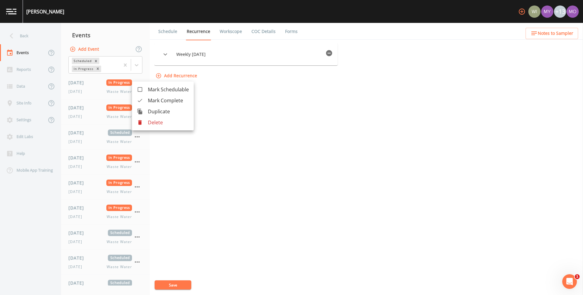
click at [139, 101] on icon at bounding box center [140, 100] width 6 height 6
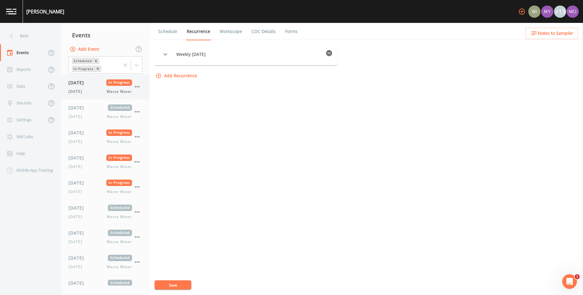
click at [138, 88] on icon "button" at bounding box center [136, 86] width 7 height 7
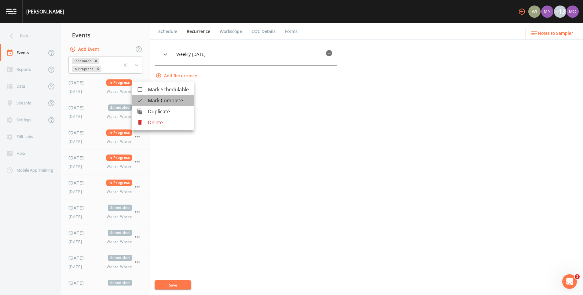
click at [140, 100] on icon at bounding box center [140, 100] width 6 height 6
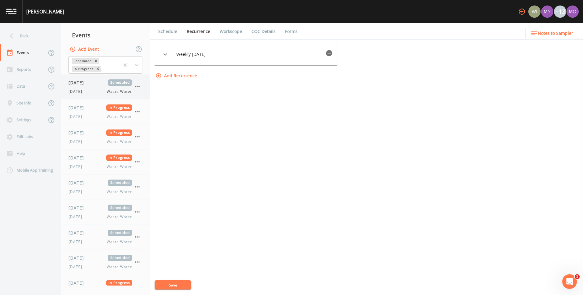
click at [140, 89] on icon "button" at bounding box center [136, 86] width 7 height 7
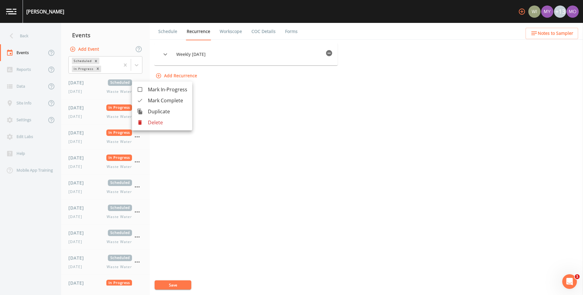
click at [140, 97] on li "Mark Complete" at bounding box center [162, 100] width 60 height 11
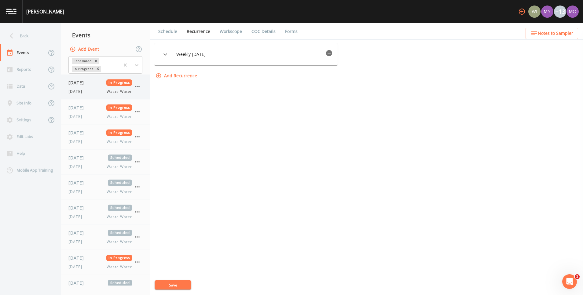
click at [137, 85] on icon "button" at bounding box center [136, 86] width 7 height 7
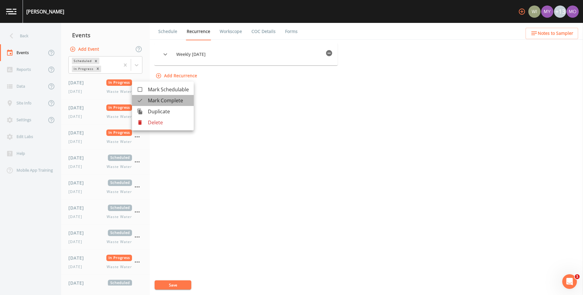
click at [139, 103] on icon at bounding box center [140, 100] width 6 height 6
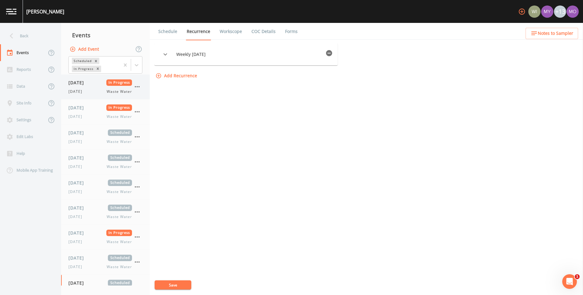
click at [141, 88] on button "button" at bounding box center [137, 87] width 10 height 10
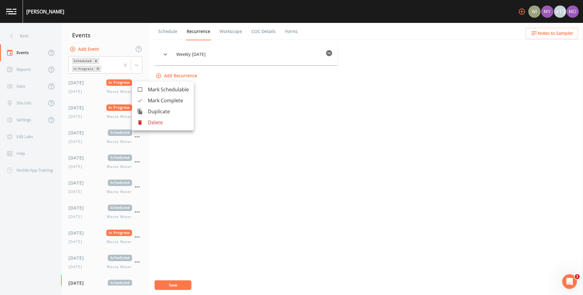
click at [141, 102] on icon at bounding box center [140, 100] width 6 height 6
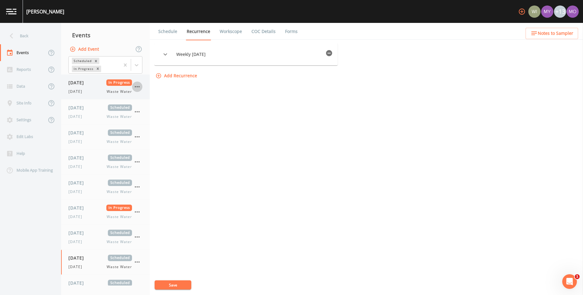
click at [141, 88] on button "button" at bounding box center [137, 87] width 10 height 10
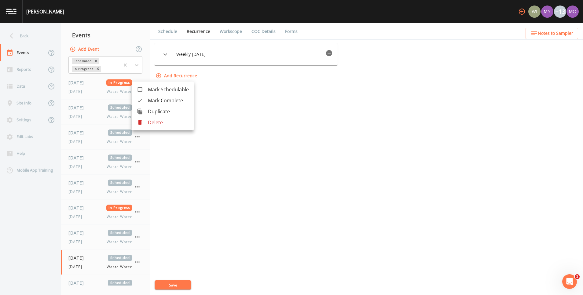
click at [141, 97] on li "Mark Complete" at bounding box center [163, 100] width 62 height 11
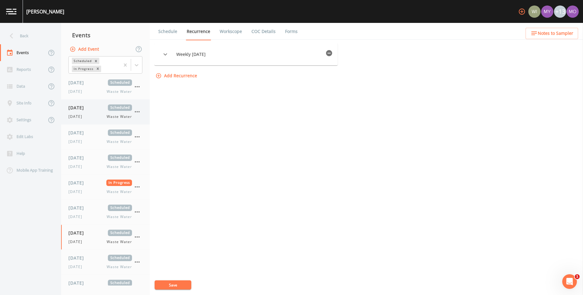
click at [138, 110] on icon "button" at bounding box center [136, 111] width 7 height 7
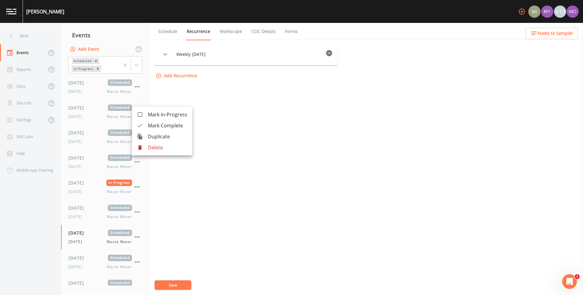
click at [89, 112] on div at bounding box center [291, 147] width 583 height 295
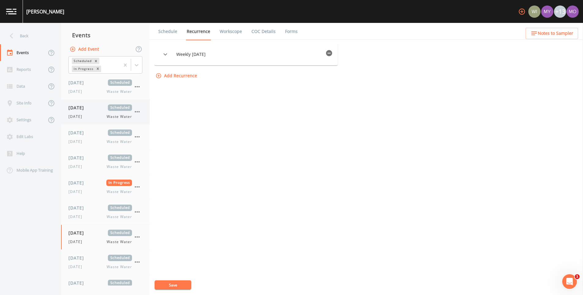
click at [88, 111] on span "[DATE]" at bounding box center [78, 107] width 20 height 6
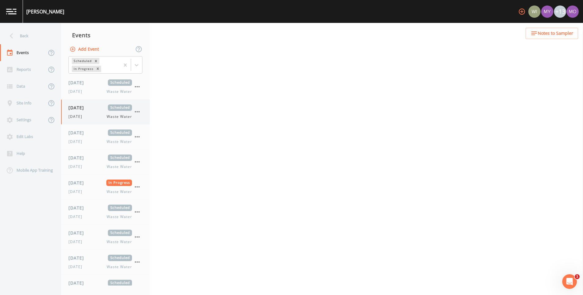
select select "092b3f94-5697-4c94-9891-da161916fdbb"
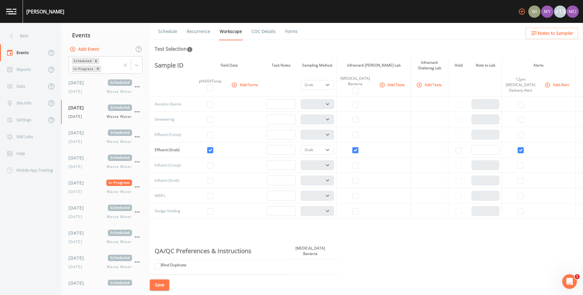
click at [169, 31] on link "Schedule" at bounding box center [167, 31] width 21 height 17
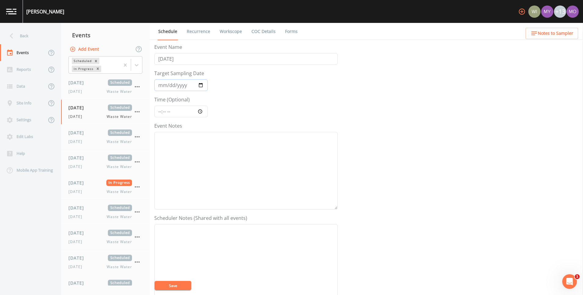
click at [203, 85] on input "2025-09-17" at bounding box center [180, 85] width 53 height 12
type input "2025-09-16"
click at [170, 286] on button "Save" at bounding box center [172, 285] width 37 height 9
click at [203, 35] on link "Recurrence" at bounding box center [198, 31] width 25 height 17
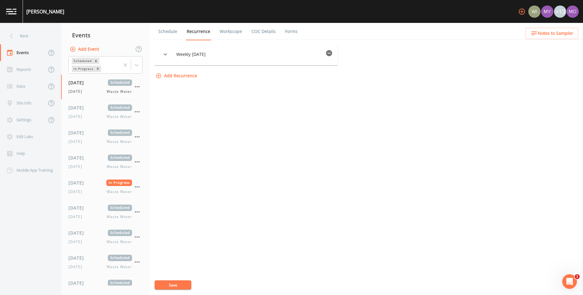
click at [169, 55] on icon "button" at bounding box center [165, 54] width 7 height 7
click at [195, 107] on icon at bounding box center [191, 105] width 7 height 7
click at [191, 105] on input "[DATE]" at bounding box center [188, 102] width 6 height 6
checkbox input "true"
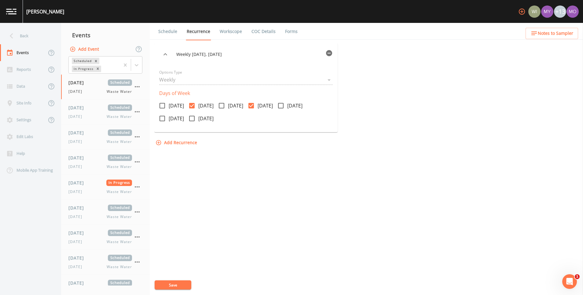
click at [254, 106] on icon at bounding box center [250, 105] width 5 height 5
click at [251, 105] on input "[DATE]" at bounding box center [248, 102] width 6 height 6
checkbox input "false"
click at [186, 285] on button "Save" at bounding box center [172, 284] width 37 height 9
click at [93, 113] on div "09/17/2025 Scheduled Wednesday Waste Water" at bounding box center [100, 111] width 64 height 15
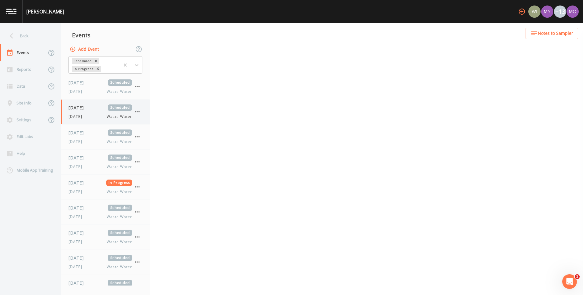
select select "092b3f94-5697-4c94-9891-da161916fdbb"
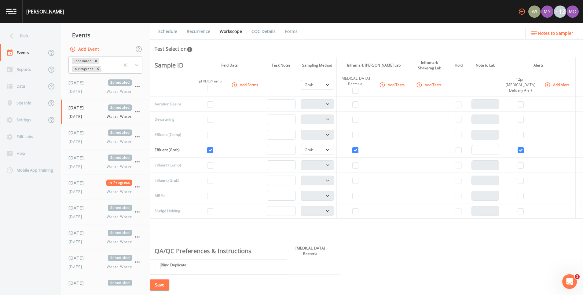
click at [200, 33] on link "Recurrence" at bounding box center [198, 31] width 25 height 17
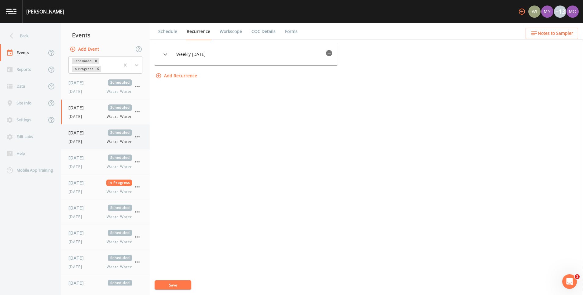
click at [88, 132] on span "[DATE]" at bounding box center [78, 132] width 20 height 6
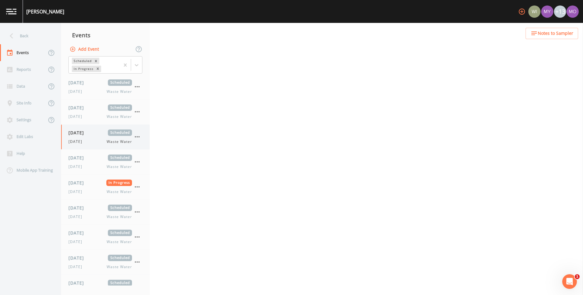
select select "092b3f94-5697-4c94-9891-da161916fdbb"
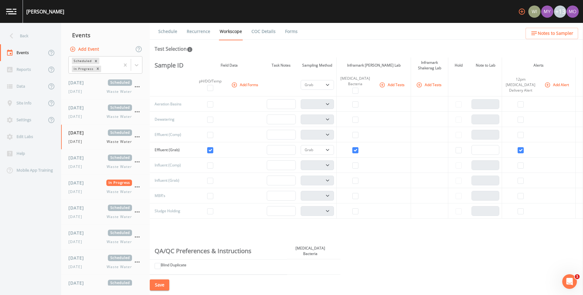
click at [175, 31] on link "Schedule" at bounding box center [167, 31] width 21 height 17
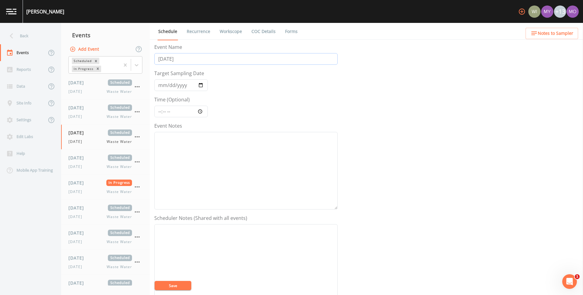
drag, startPoint x: 182, startPoint y: 60, endPoint x: 159, endPoint y: 59, distance: 23.5
click at [159, 59] on input "[DATE]" at bounding box center [245, 59] width 183 height 12
type input "[DATE]"
click at [182, 285] on button "Save" at bounding box center [172, 285] width 37 height 9
click at [196, 30] on link "Recurrence" at bounding box center [198, 31] width 25 height 17
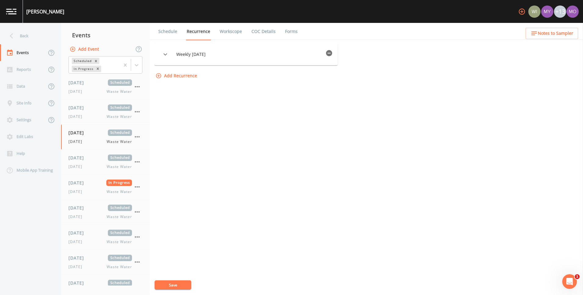
click at [169, 55] on icon "button" at bounding box center [165, 54] width 7 height 7
click at [255, 107] on icon at bounding box center [250, 105] width 7 height 7
click at [251, 105] on input "[DATE]" at bounding box center [248, 102] width 6 height 6
checkbox input "true"
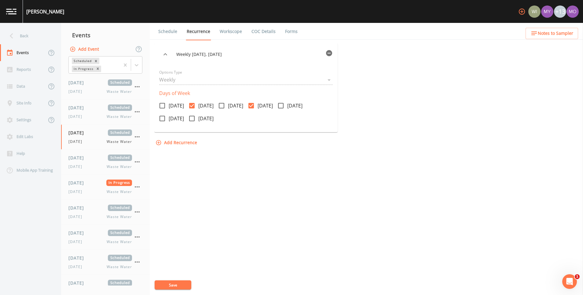
click at [194, 103] on icon at bounding box center [191, 105] width 5 height 5
click at [191, 103] on input "[DATE]" at bounding box center [188, 102] width 6 height 6
checkbox input "false"
click at [177, 282] on button "Save" at bounding box center [172, 284] width 37 height 9
click at [82, 156] on span "[DATE]" at bounding box center [78, 157] width 20 height 6
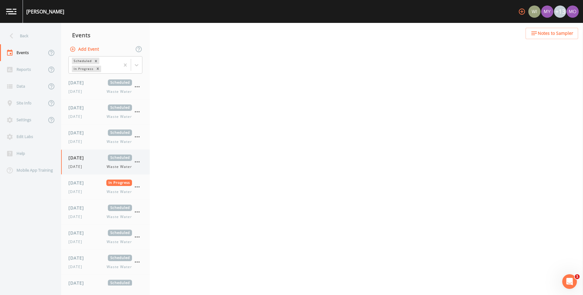
select select "092b3f94-5697-4c94-9891-da161916fdbb"
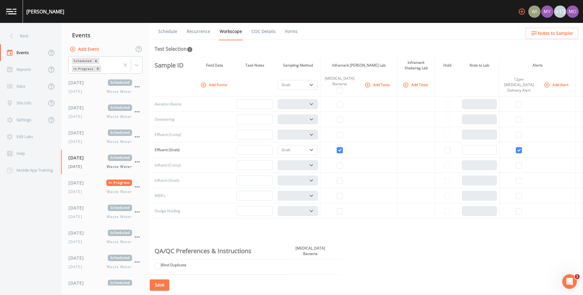
click at [177, 32] on link "Schedule" at bounding box center [167, 31] width 21 height 17
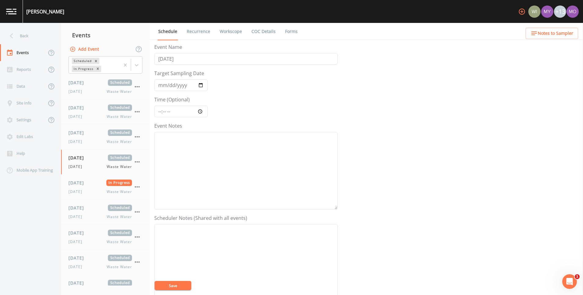
click at [203, 29] on link "Recurrence" at bounding box center [198, 31] width 25 height 17
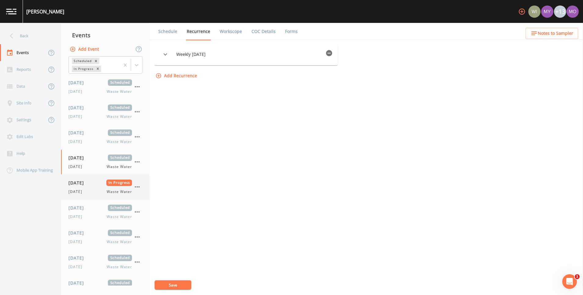
click at [95, 188] on div "09/20/2025 In Progress Saturday Waste Water" at bounding box center [100, 187] width 64 height 15
select select "092b3f94-5697-4c94-9891-da161916fdbb"
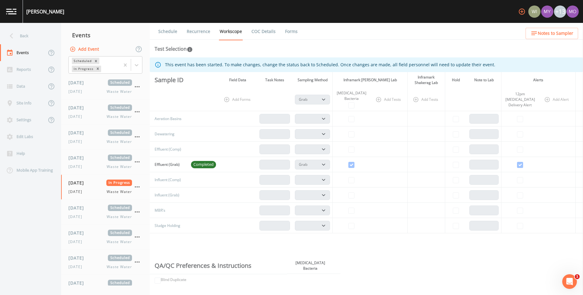
click at [173, 32] on link "Schedule" at bounding box center [167, 31] width 21 height 17
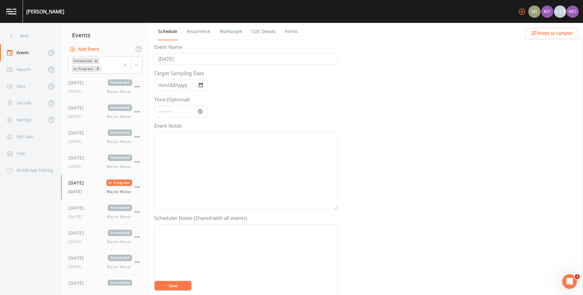
click at [196, 31] on link "Recurrence" at bounding box center [198, 31] width 25 height 17
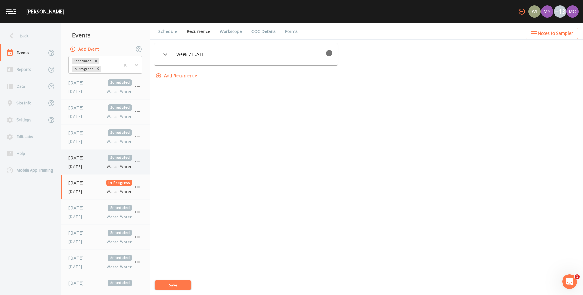
scroll to position [46, 0]
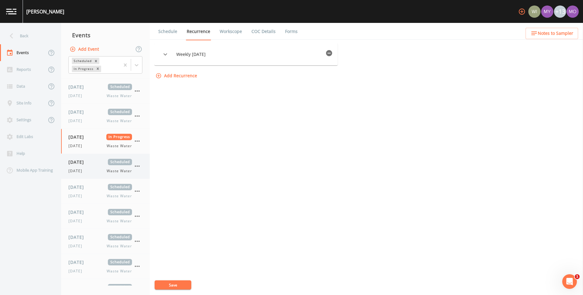
click at [89, 172] on div "Sunday Waste Water" at bounding box center [100, 170] width 64 height 5
select select "092b3f94-5697-4c94-9891-da161916fdbb"
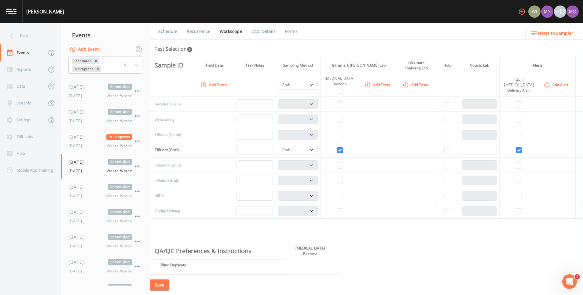
click at [173, 32] on link "Schedule" at bounding box center [167, 31] width 21 height 17
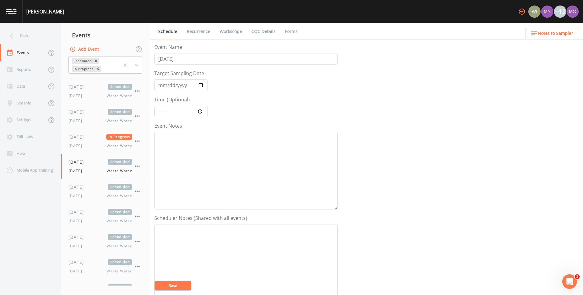
click at [200, 28] on link "Recurrence" at bounding box center [198, 31] width 25 height 17
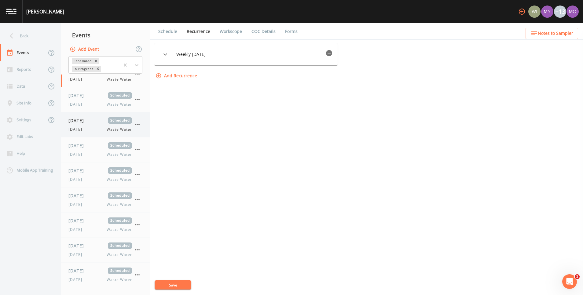
scroll to position [140, 0]
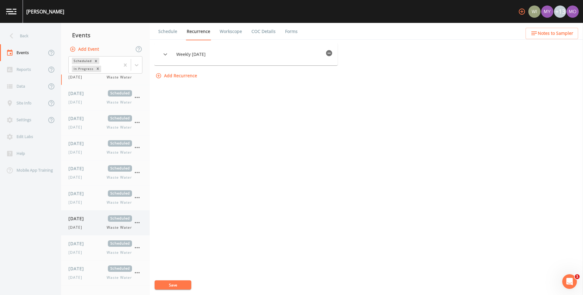
click at [85, 223] on div "09/27/2025 Scheduled Saturday Waste Water" at bounding box center [100, 222] width 64 height 15
select select "092b3f94-5697-4c94-9891-da161916fdbb"
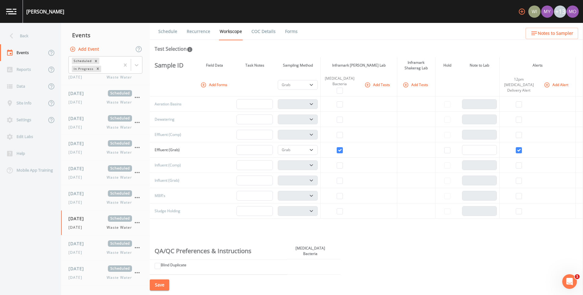
click at [200, 33] on link "Recurrence" at bounding box center [198, 31] width 25 height 17
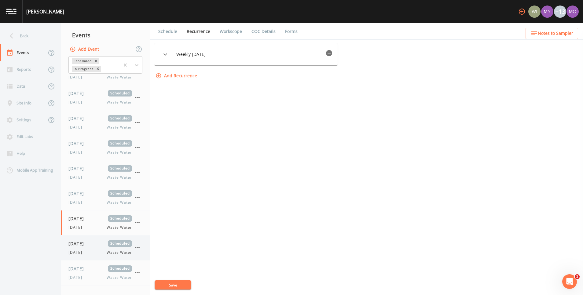
click at [79, 246] on span "[DATE]" at bounding box center [78, 243] width 20 height 6
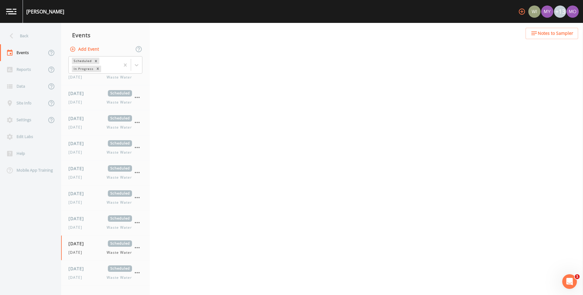
select select "092b3f94-5697-4c94-9891-da161916fdbb"
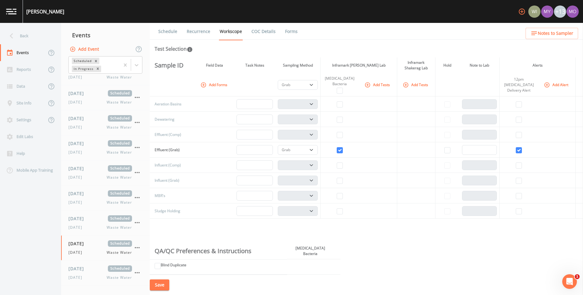
click at [172, 33] on link "Schedule" at bounding box center [167, 31] width 21 height 17
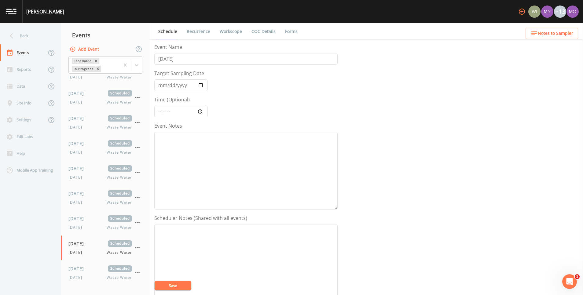
click at [189, 29] on link "Recurrence" at bounding box center [198, 31] width 25 height 17
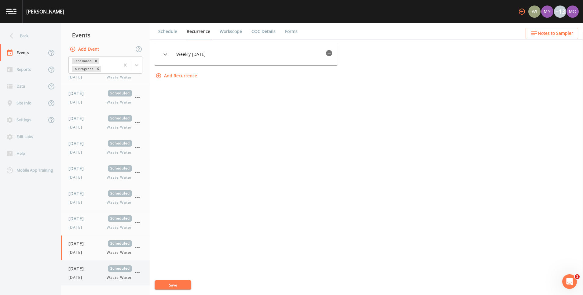
click at [78, 270] on span "[DATE]" at bounding box center [78, 268] width 20 height 6
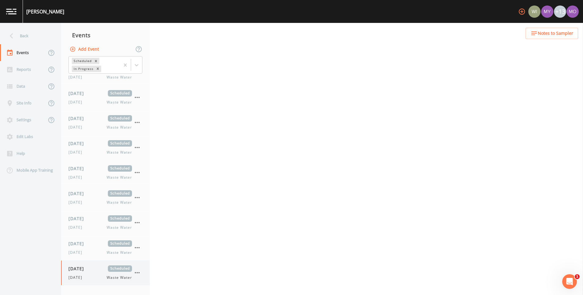
select select "092b3f94-5697-4c94-9891-da161916fdbb"
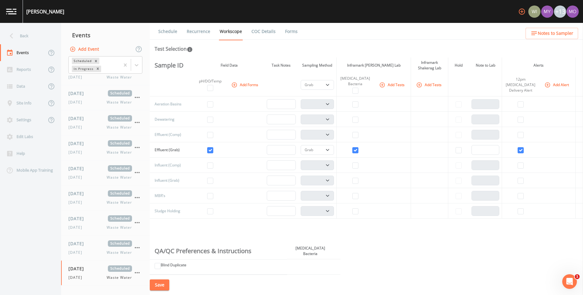
click at [171, 32] on link "Schedule" at bounding box center [167, 31] width 21 height 17
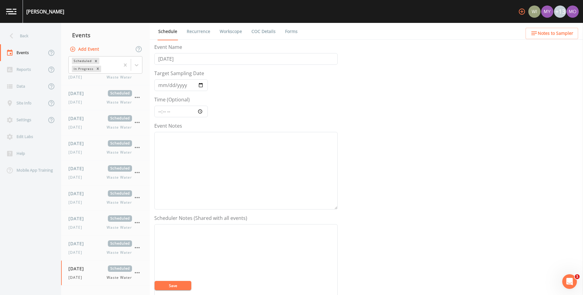
click at [188, 32] on link "Recurrence" at bounding box center [198, 31] width 25 height 17
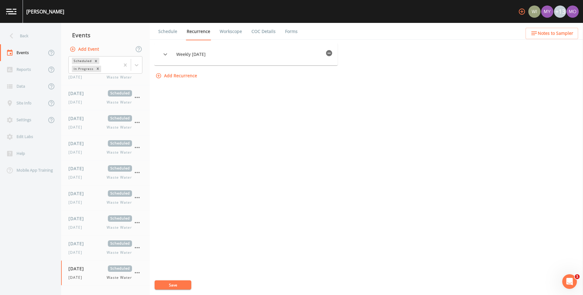
click at [181, 53] on span "Weekly on Monday" at bounding box center [249, 54] width 147 height 6
click at [171, 56] on div at bounding box center [165, 54] width 12 height 12
click at [165, 55] on icon "button" at bounding box center [165, 54] width 7 height 7
click at [176, 282] on button "Save" at bounding box center [172, 284] width 37 height 9
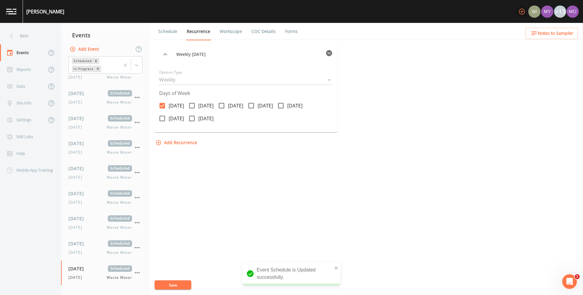
click at [520, 9] on icon "button" at bounding box center [521, 12] width 6 height 6
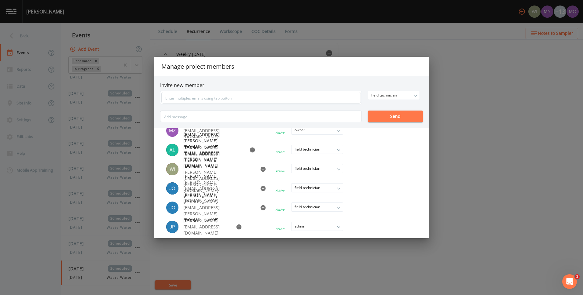
scroll to position [183, 0]
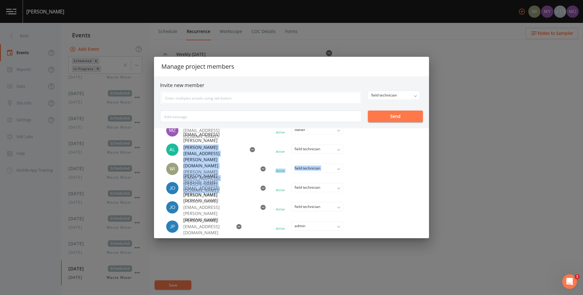
drag, startPoint x: 531, startPoint y: 175, endPoint x: 536, endPoint y: 122, distance: 53.4
click at [536, 122] on div "Manage project members Invite new member field technician owner admin field tec…" at bounding box center [291, 147] width 583 height 295
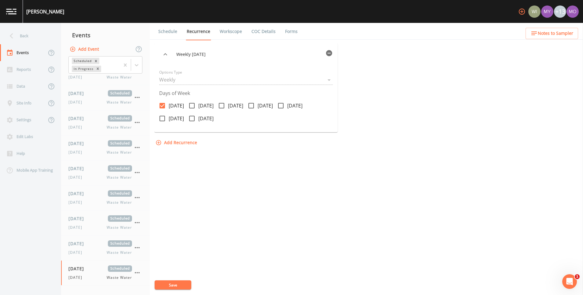
click at [13, 13] on img at bounding box center [11, 12] width 10 height 6
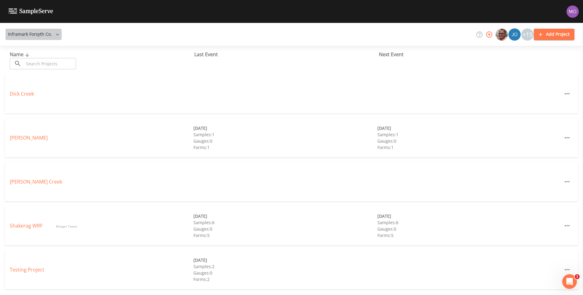
click at [20, 35] on button "Inframark Forsyth Co." at bounding box center [33, 34] width 56 height 11
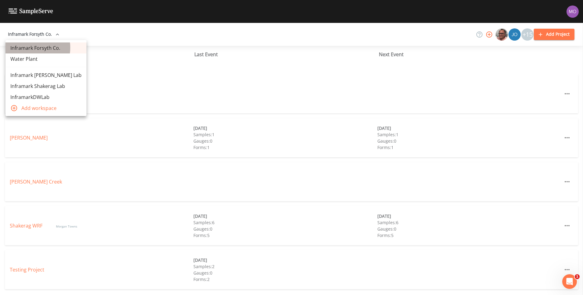
click at [27, 48] on link "Inframark Forsyth Co." at bounding box center [45, 47] width 81 height 11
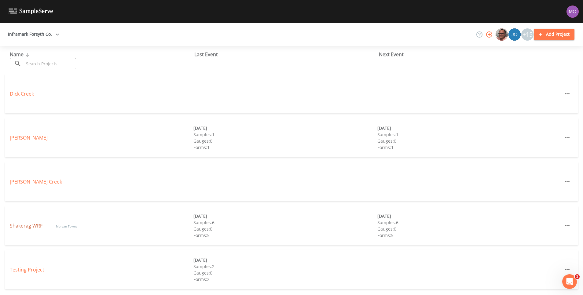
click at [23, 226] on link "Shakerag WRF" at bounding box center [27, 225] width 34 height 7
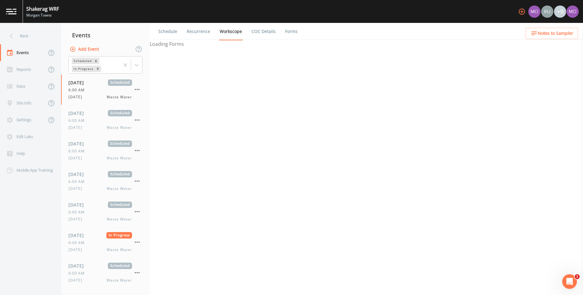
select select "b6a3c313-748b-4795-a028-792ad310bd60"
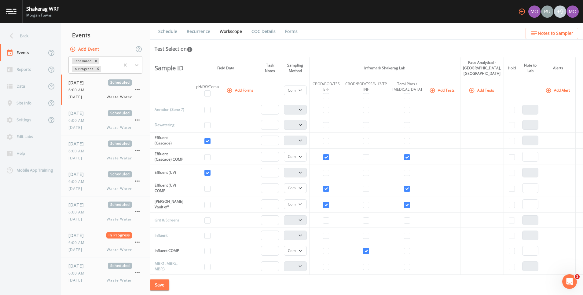
click at [520, 10] on icon "button" at bounding box center [521, 11] width 7 height 7
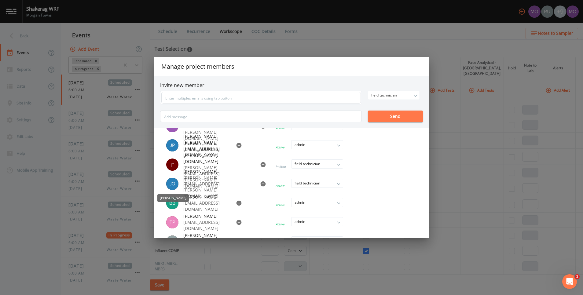
scroll to position [107, 0]
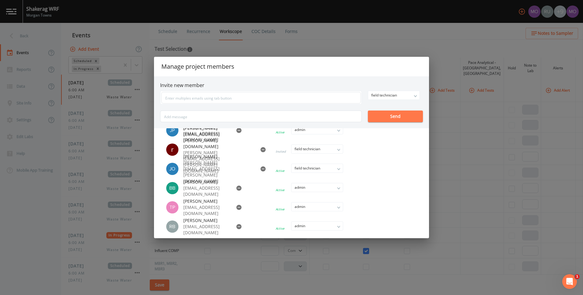
click at [261, 13] on div "Manage project members Invite new member field technician owner admin field tec…" at bounding box center [291, 147] width 583 height 295
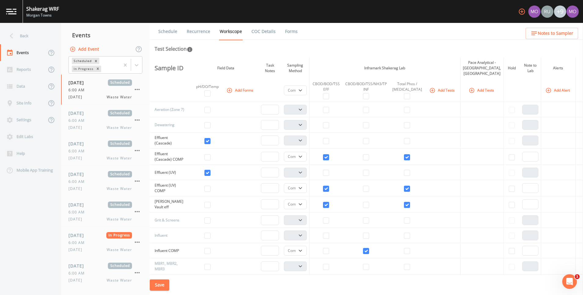
click at [6, 11] on link at bounding box center [11, 11] width 23 height 23
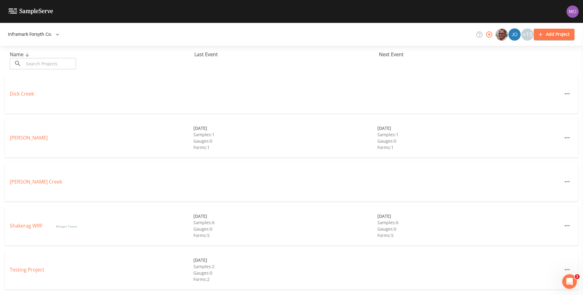
click at [567, 32] on button "Add Project" at bounding box center [553, 34] width 41 height 11
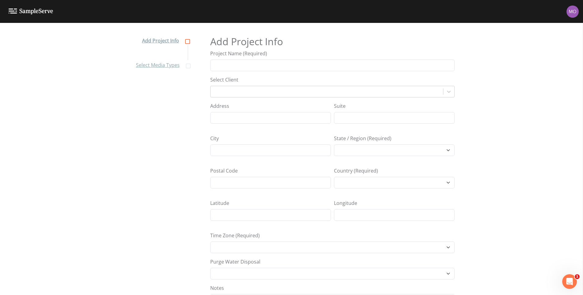
select select "[GEOGRAPHIC_DATA]/[GEOGRAPHIC_DATA]"
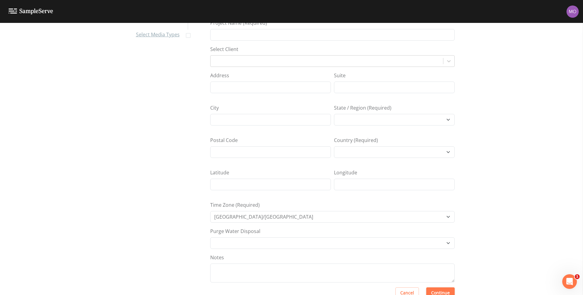
scroll to position [46, 0]
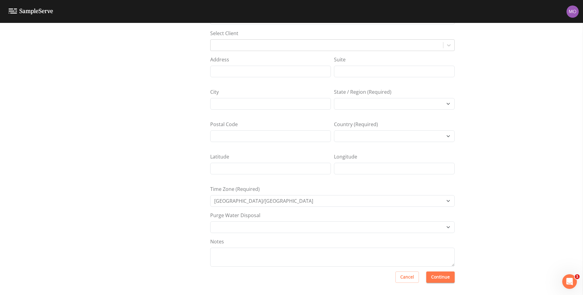
click at [406, 276] on button "Cancel" at bounding box center [407, 276] width 24 height 11
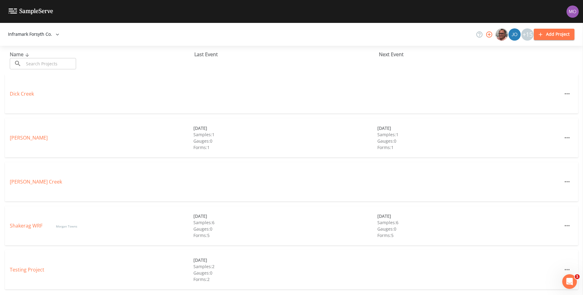
click at [489, 35] on icon "button" at bounding box center [489, 34] width 6 height 6
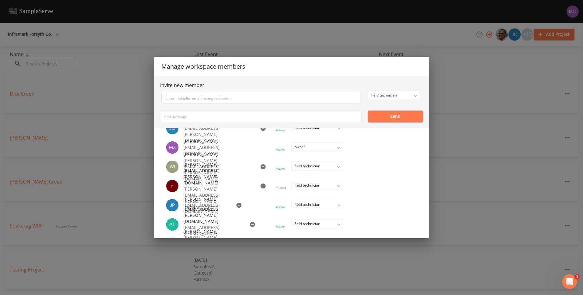
scroll to position [46, 0]
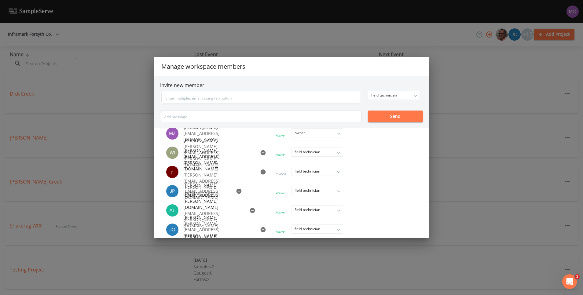
click at [260, 170] on icon "button" at bounding box center [262, 171] width 5 height 5
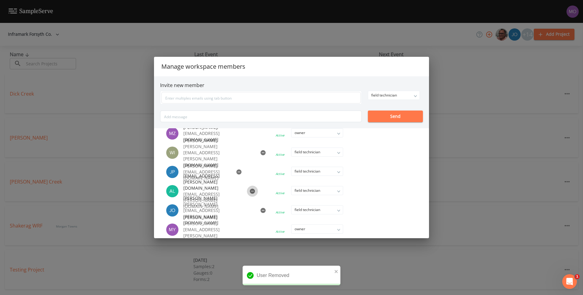
click at [250, 191] on icon "button" at bounding box center [252, 191] width 5 height 5
click at [260, 191] on icon "button" at bounding box center [262, 191] width 5 height 5
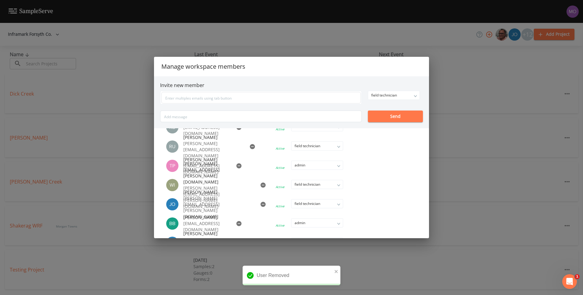
scroll to position [137, 0]
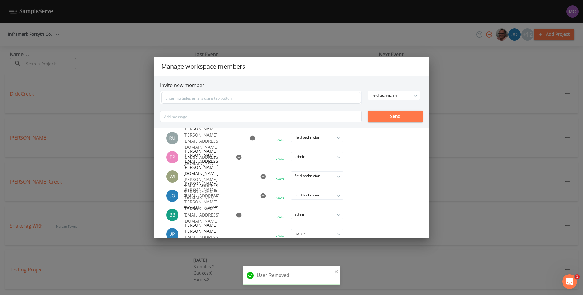
click at [260, 197] on icon "button" at bounding box center [262, 195] width 5 height 5
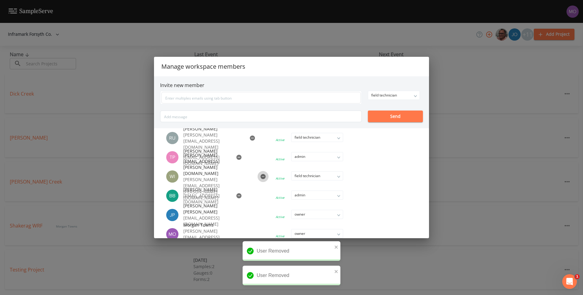
click at [260, 177] on icon "button" at bounding box center [262, 176] width 5 height 5
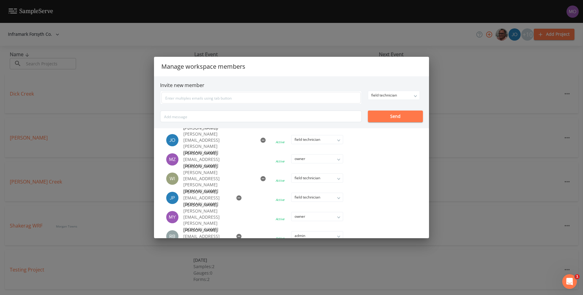
scroll to position [0, 0]
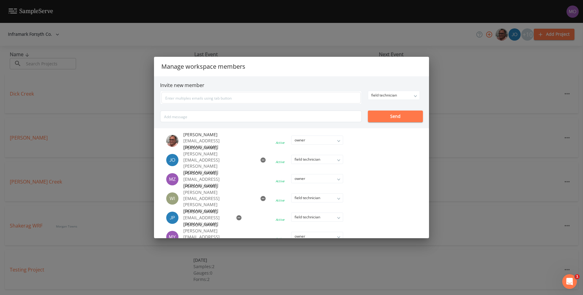
click at [512, 63] on div "Manage workspace members Invite new member field technician owner admin field t…" at bounding box center [291, 147] width 583 height 295
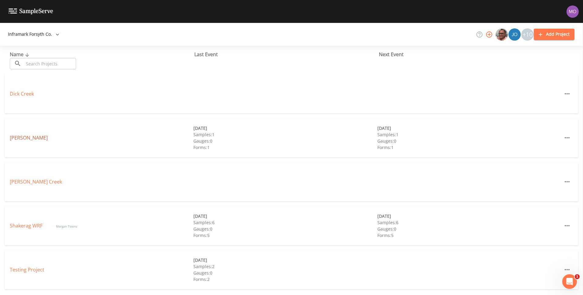
click at [20, 137] on link "[PERSON_NAME]" at bounding box center [29, 137] width 38 height 7
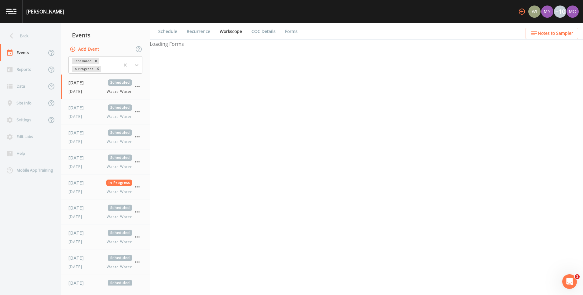
select select "092b3f94-5697-4c94-9891-da161916fdbb"
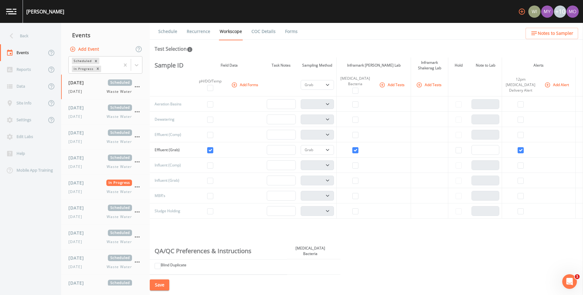
click at [519, 8] on icon "button" at bounding box center [521, 11] width 7 height 7
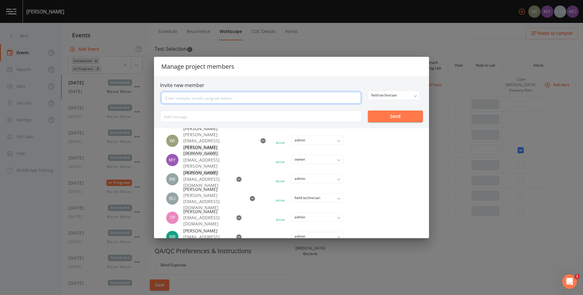
click at [274, 96] on input "text" at bounding box center [260, 98] width 199 height 12
type input "[EMAIL_ADDRESS][PERSON_NAME][DOMAIN_NAME]"
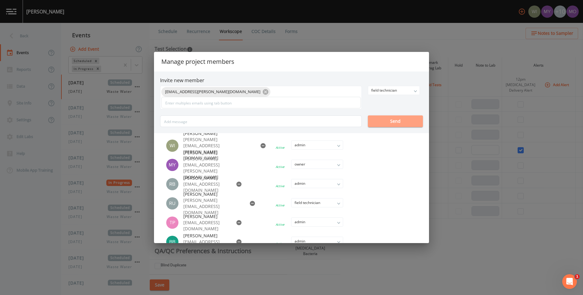
click at [390, 115] on button "Send" at bounding box center [395, 121] width 55 height 12
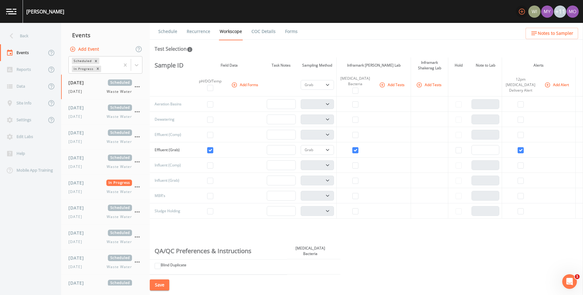
click at [521, 11] on icon "button" at bounding box center [521, 11] width 7 height 7
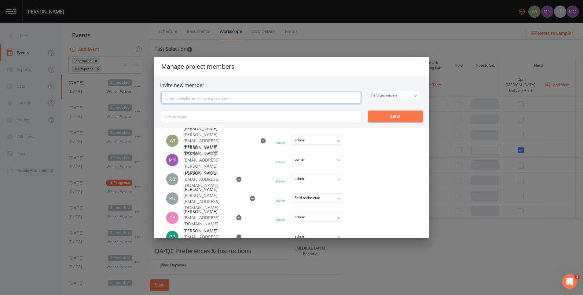
click at [222, 96] on input "text" at bounding box center [260, 98] width 199 height 12
type input "[PERSON_NAME][EMAIL_ADDRESS][PERSON_NAME][DOMAIN_NAME]"
click at [389, 116] on button "Send" at bounding box center [395, 117] width 55 height 12
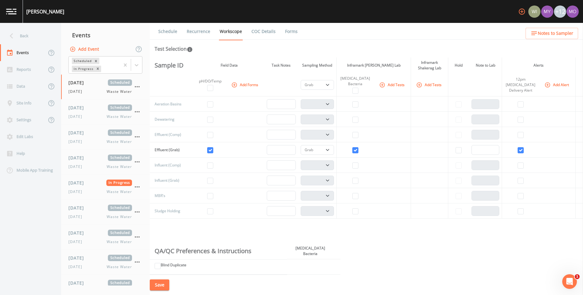
click at [522, 13] on icon "button" at bounding box center [521, 11] width 7 height 7
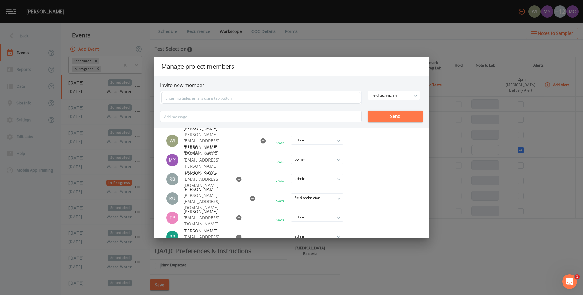
click at [369, 45] on div "Manage project members Invite new member field technician owner admin field tec…" at bounding box center [291, 147] width 583 height 295
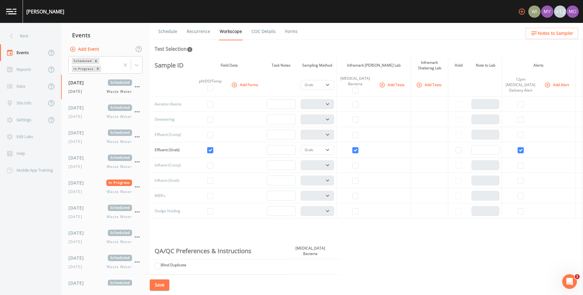
click at [520, 10] on icon "button" at bounding box center [521, 11] width 7 height 7
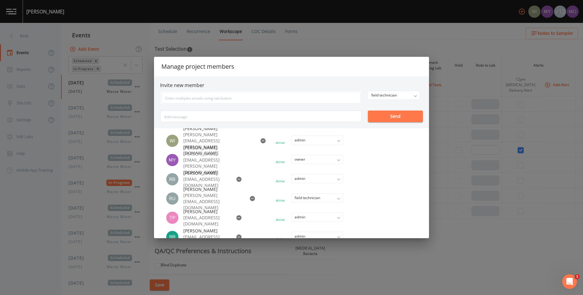
click at [540, 119] on div "Manage project members Invite new member field technician owner admin field tec…" at bounding box center [291, 147] width 583 height 295
